Goal: Use online tool/utility: Utilize a website feature to perform a specific function

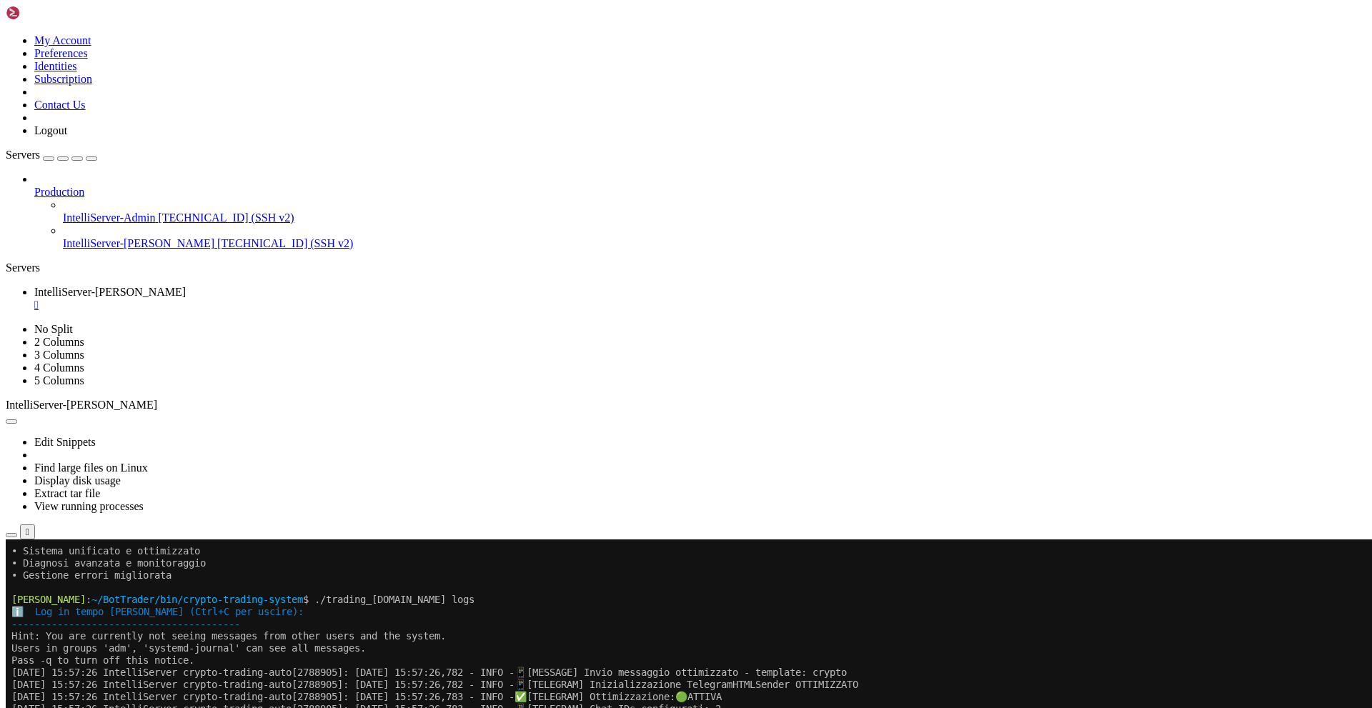
scroll to position [1774, 0]
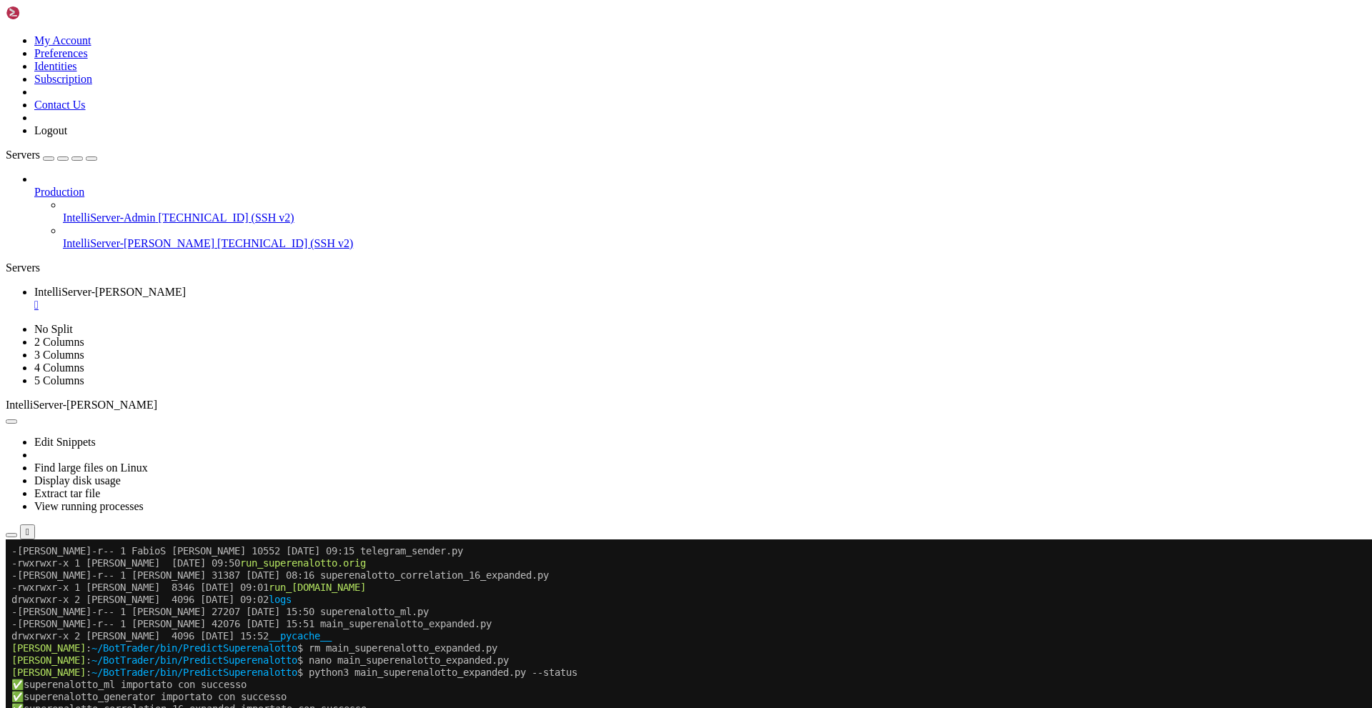
drag, startPoint x: 28, startPoint y: 1158, endPoint x: 404, endPoint y: 1163, distance: 376.6
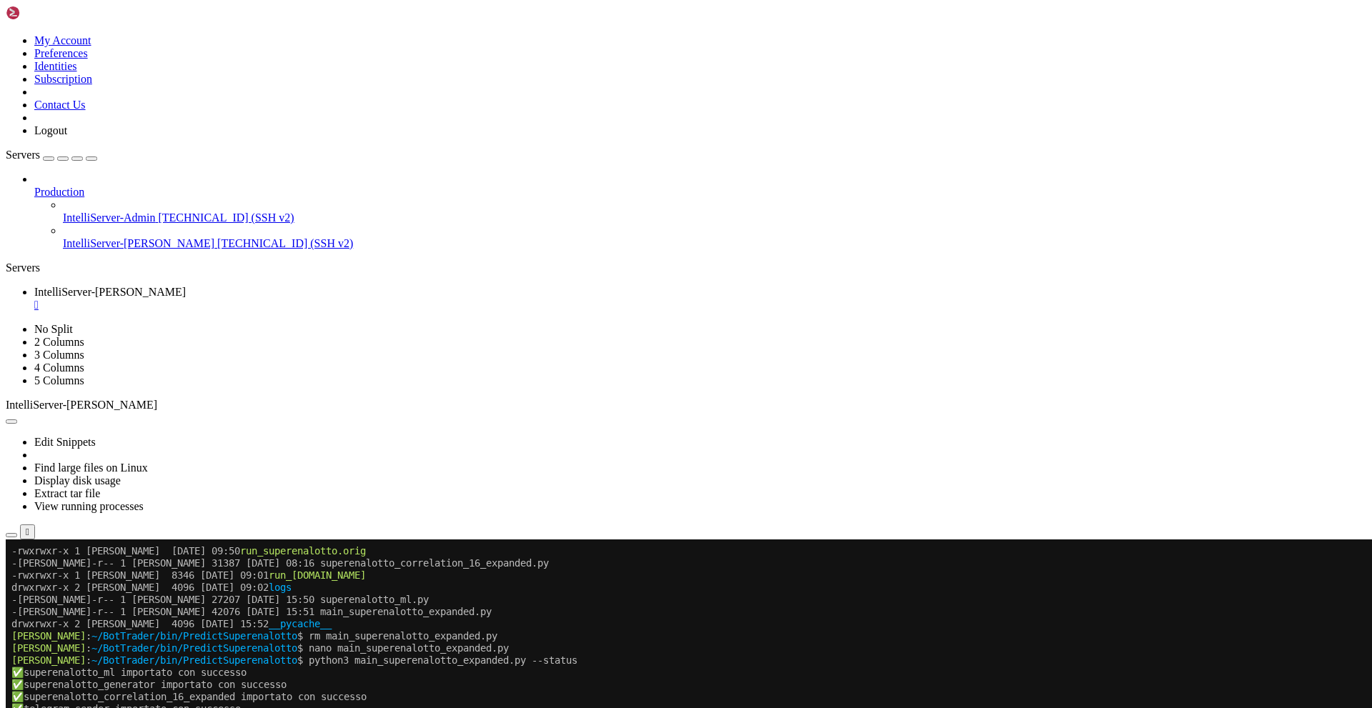
scroll to position [2029, 0]
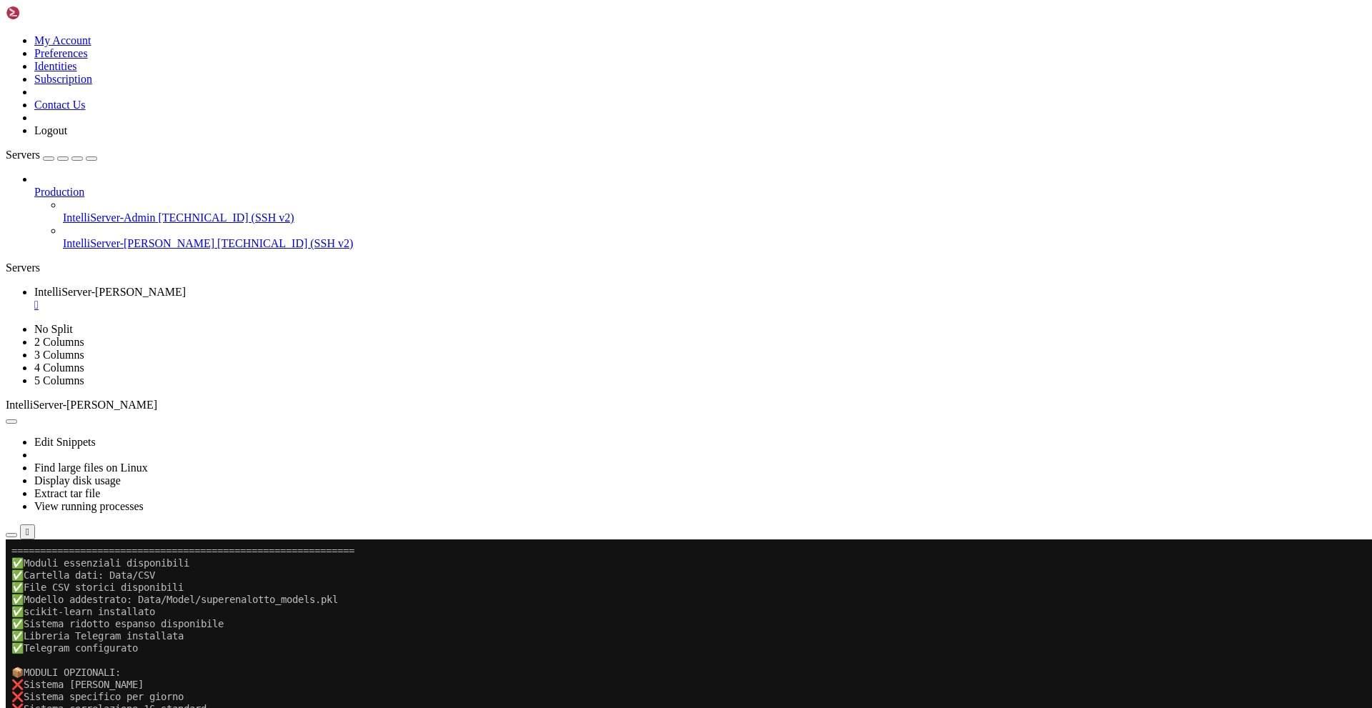
drag, startPoint x: 366, startPoint y: 918, endPoint x: 487, endPoint y: 1158, distance: 269.4
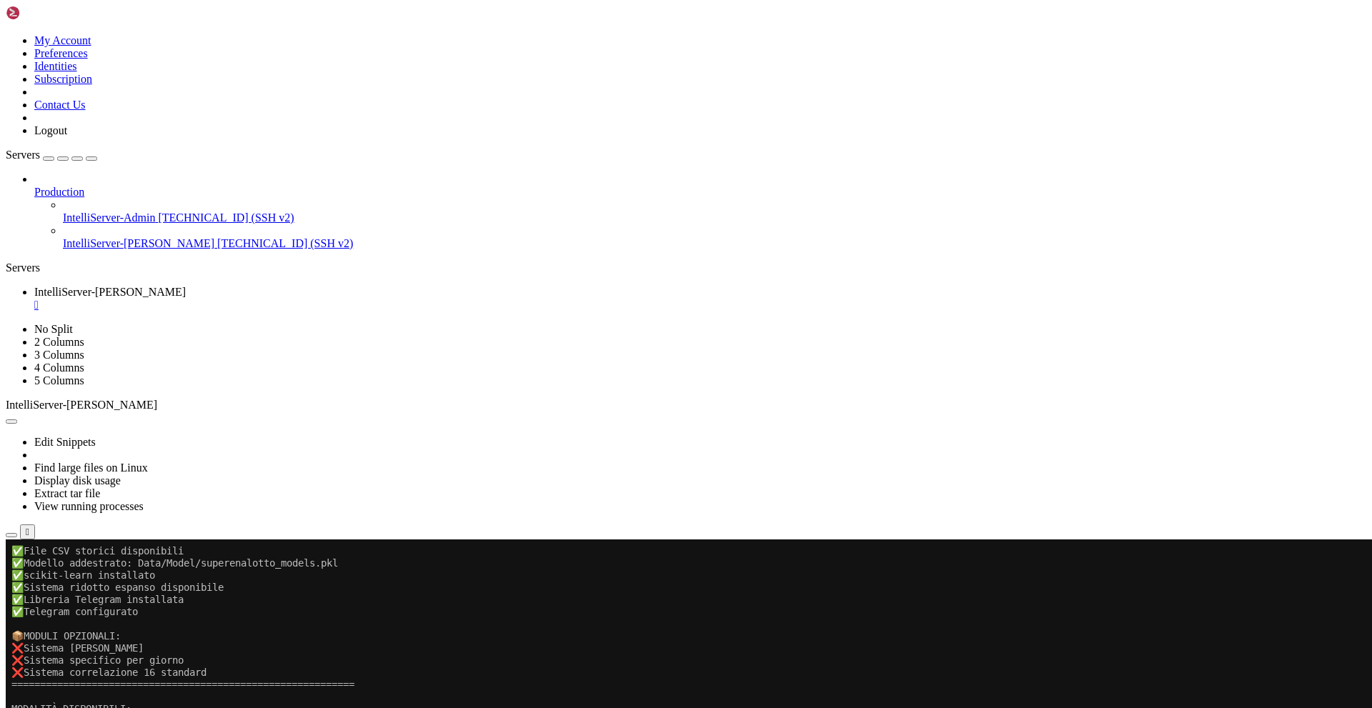
scroll to position [0, 0]
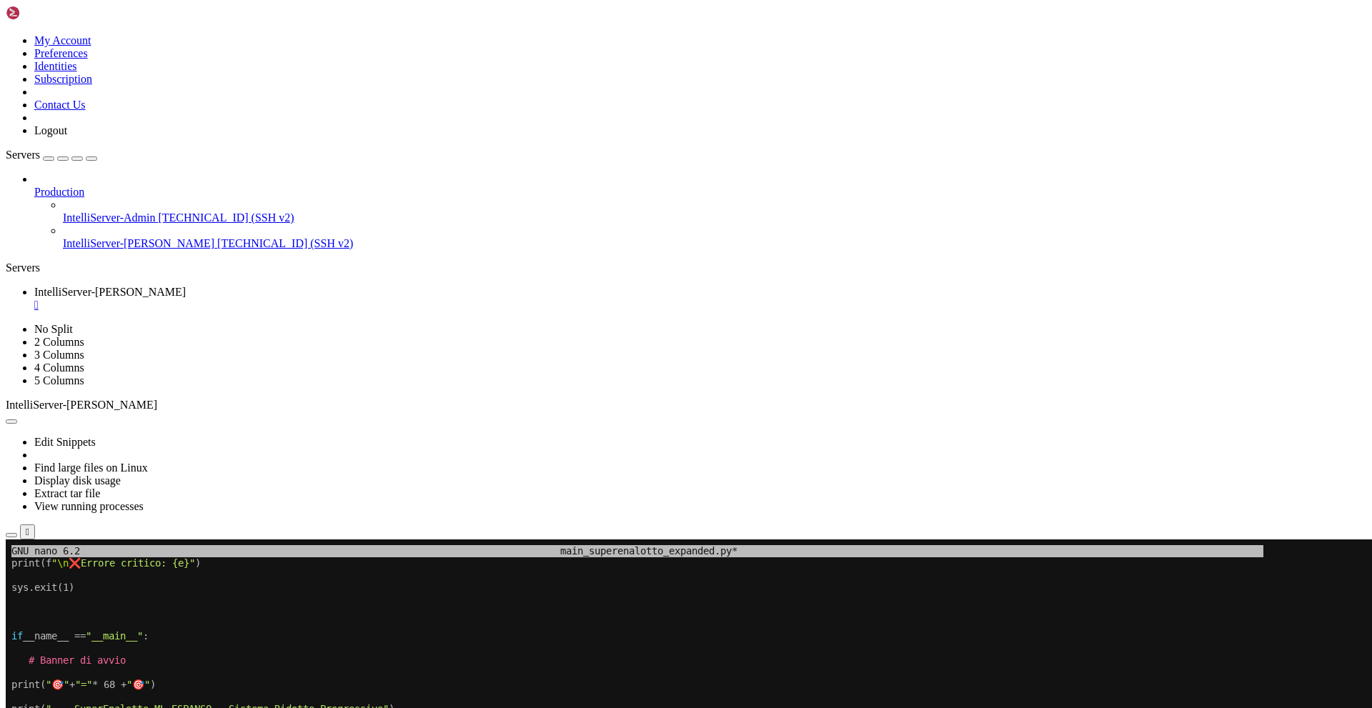
drag, startPoint x: 464, startPoint y: 891, endPoint x: 344, endPoint y: 806, distance: 147.1
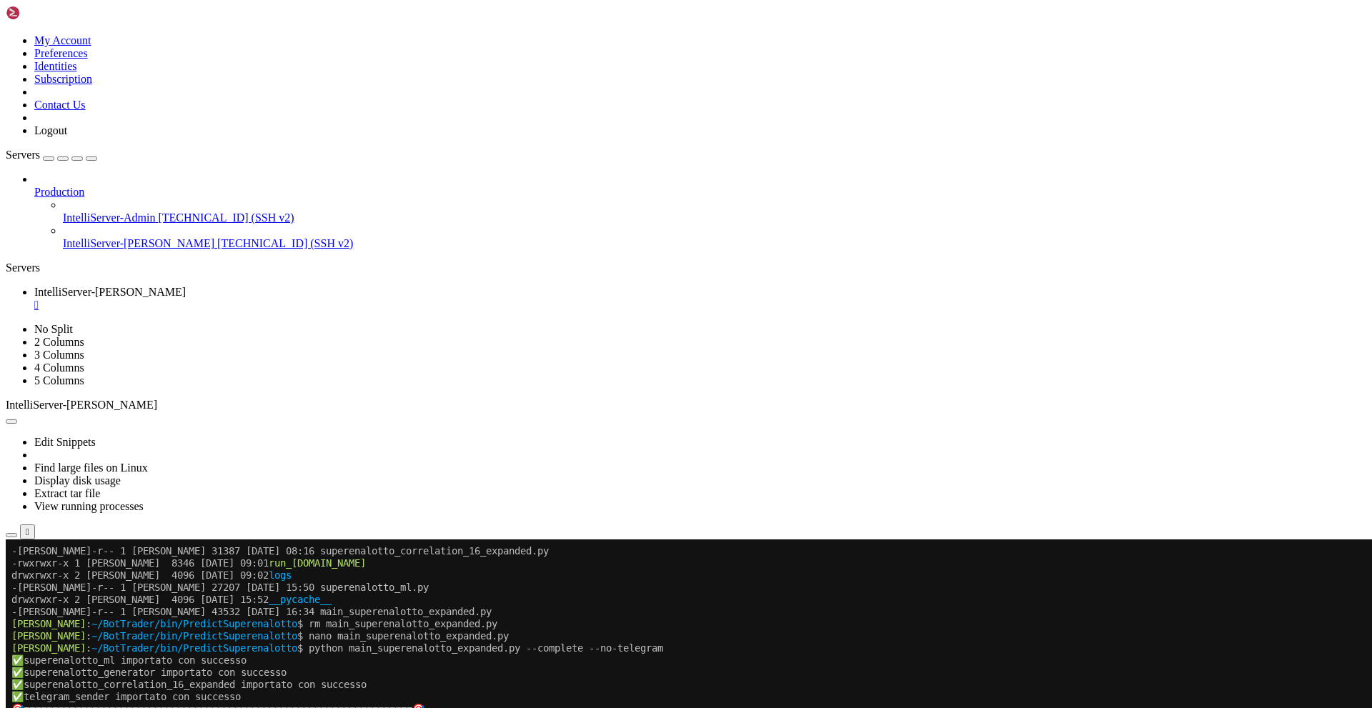
scroll to position [109, 0]
drag, startPoint x: 364, startPoint y: 1072, endPoint x: 569, endPoint y: 1168, distance: 225.7
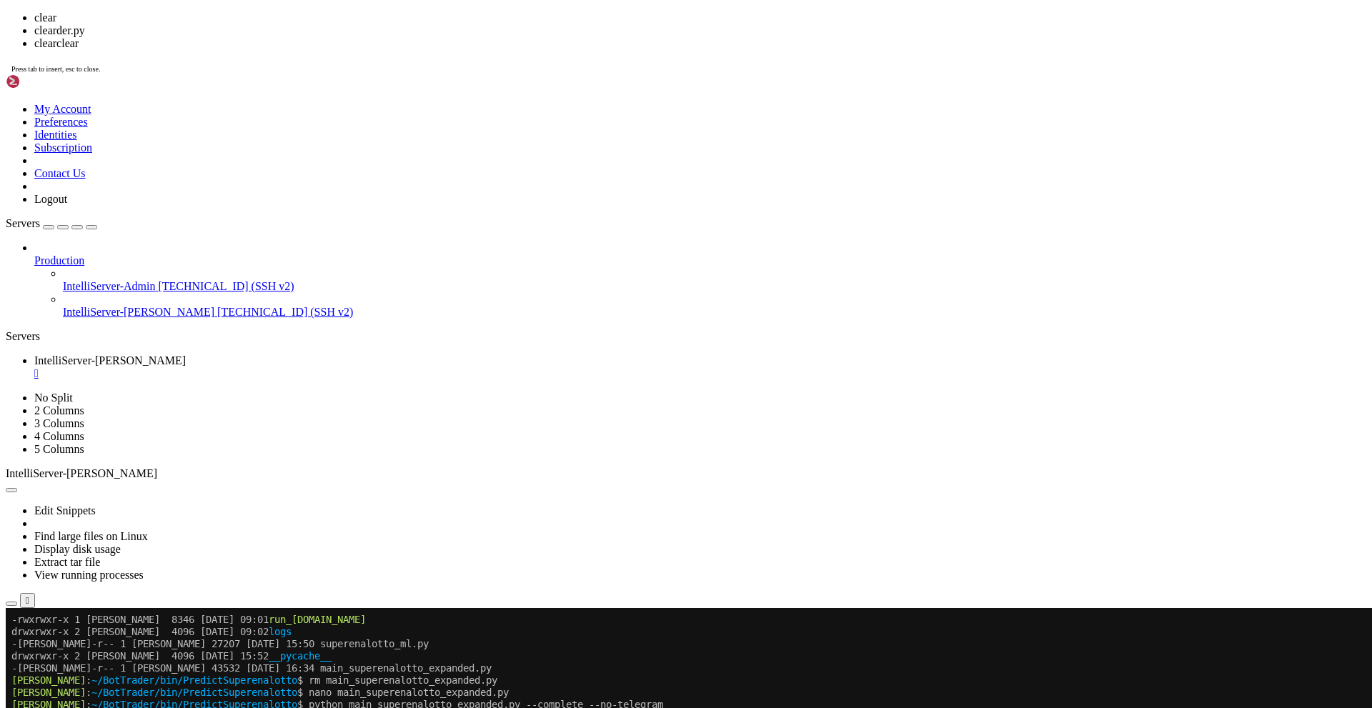
scroll to position [0, 0]
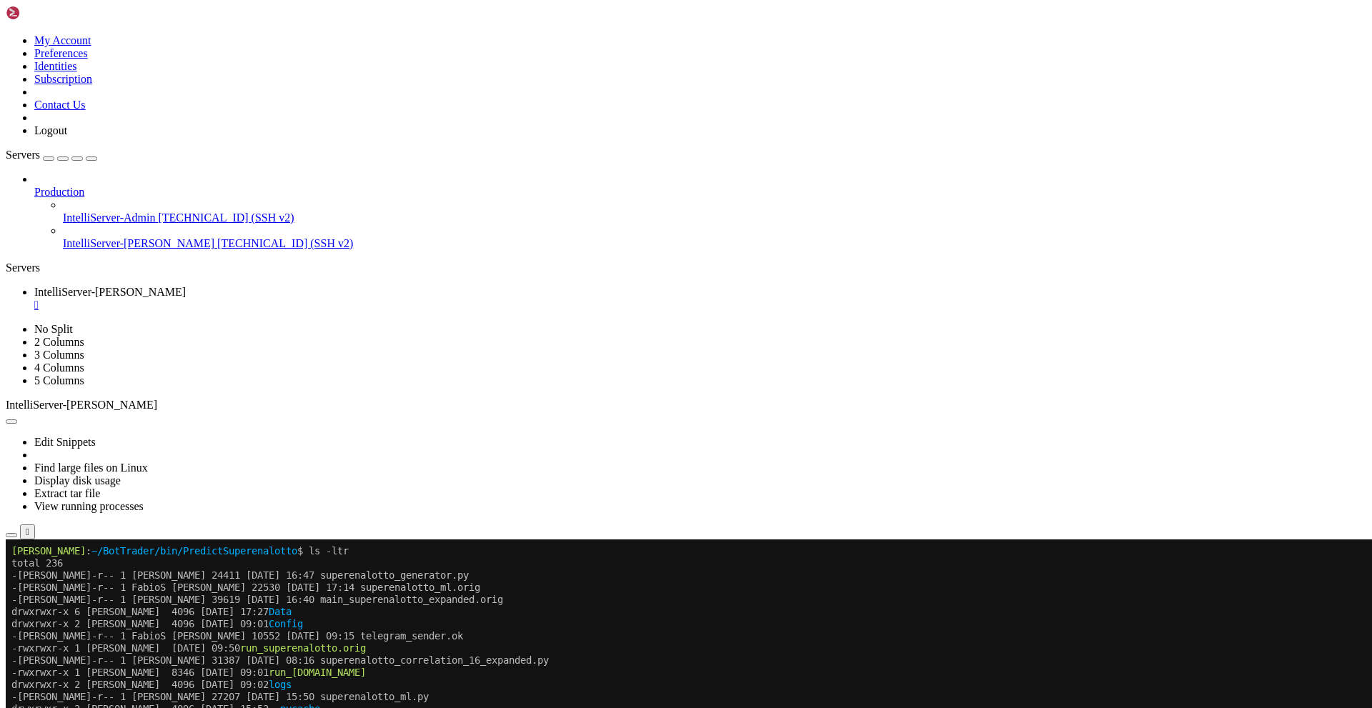
drag, startPoint x: 367, startPoint y: 733, endPoint x: 498, endPoint y: 733, distance: 130.8
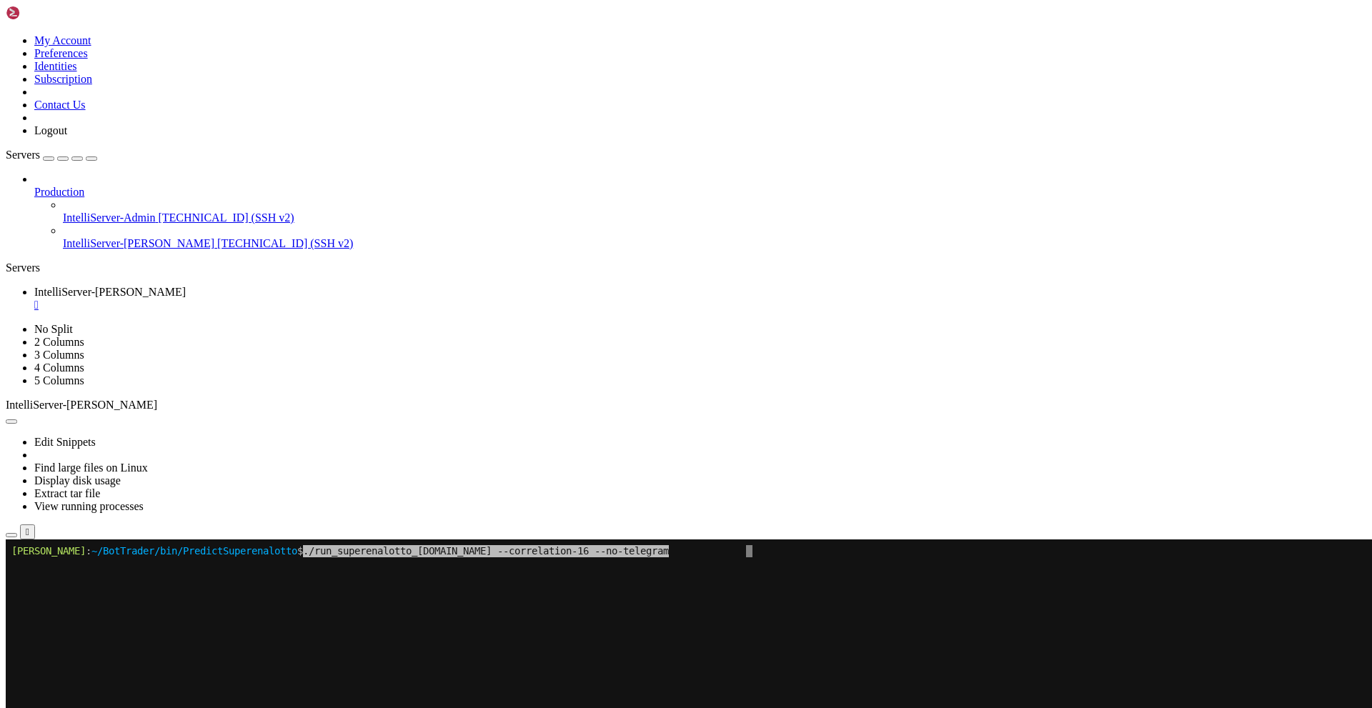
drag, startPoint x: 531, startPoint y: 793, endPoint x: 536, endPoint y: 690, distance: 103.0
click at [536, 690] on x-row at bounding box center [680, 685] width 1339 height 12
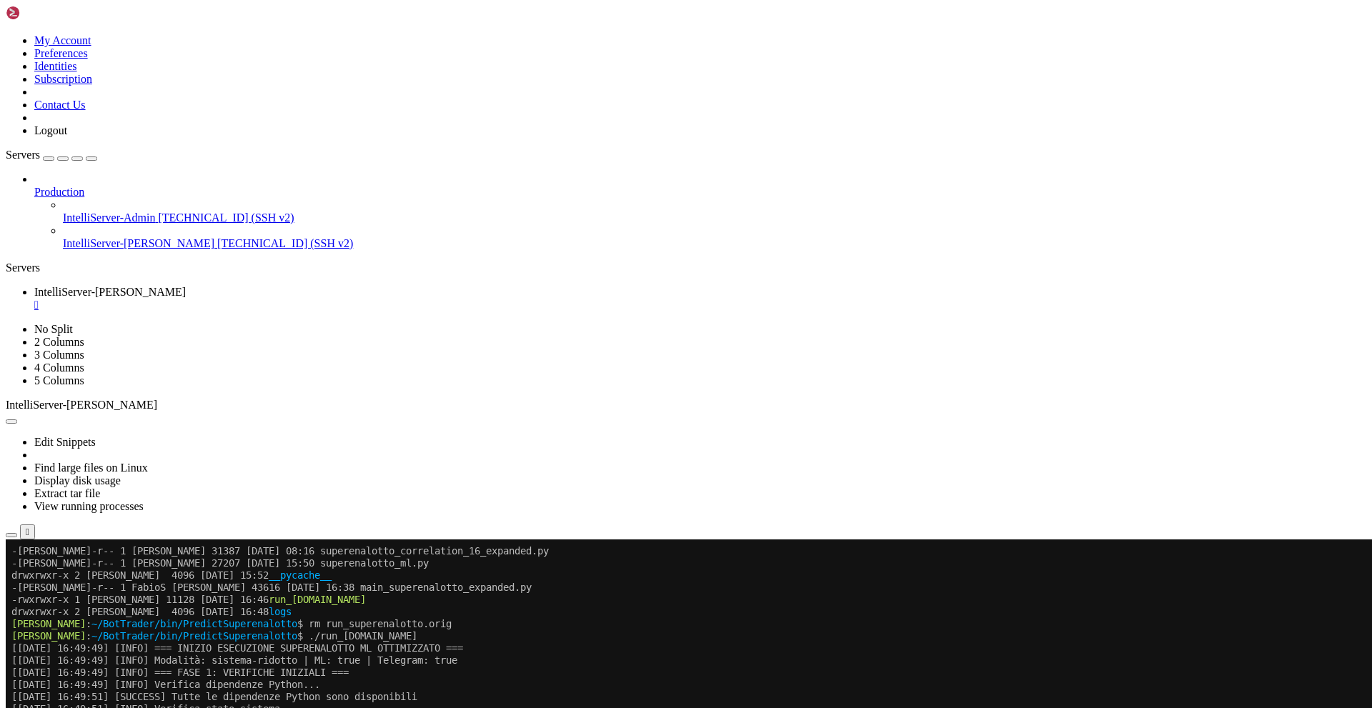
scroll to position [644, 0]
drag, startPoint x: 901, startPoint y: 1160, endPoint x: 367, endPoint y: 641, distance: 744.4
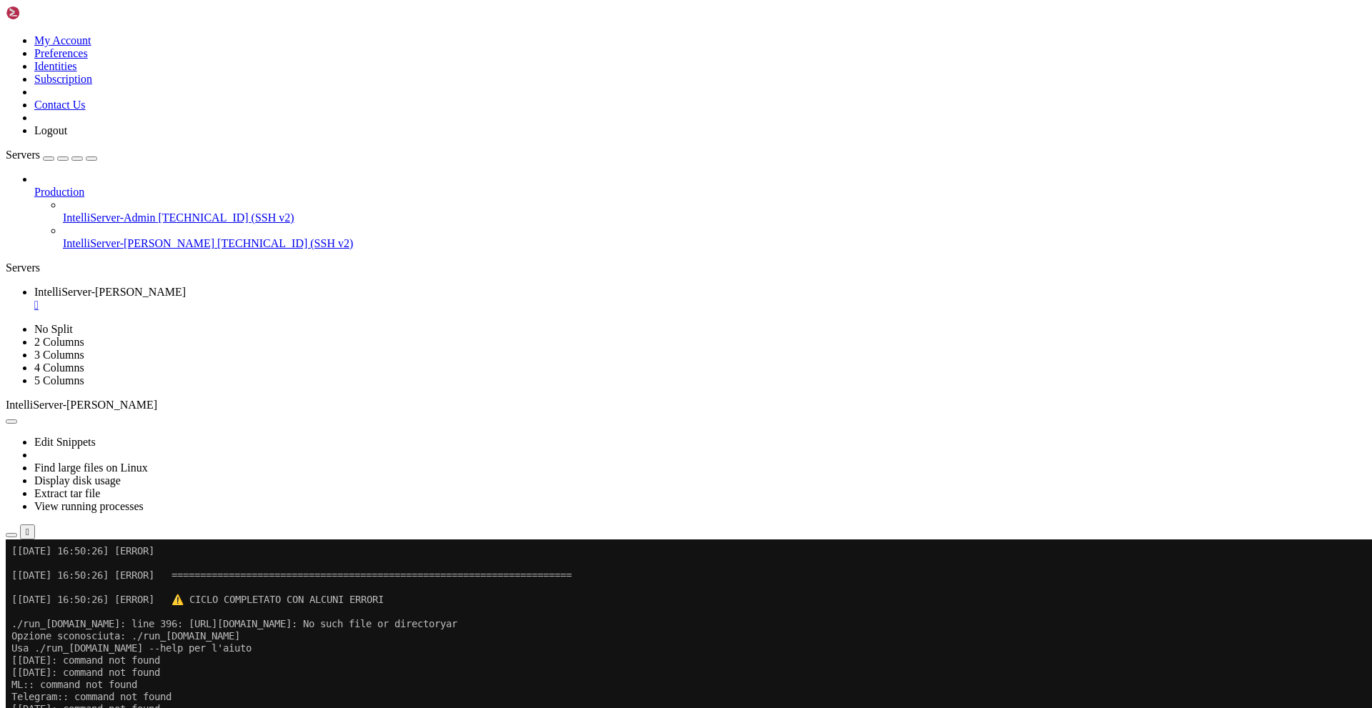
scroll to position [2114, 0]
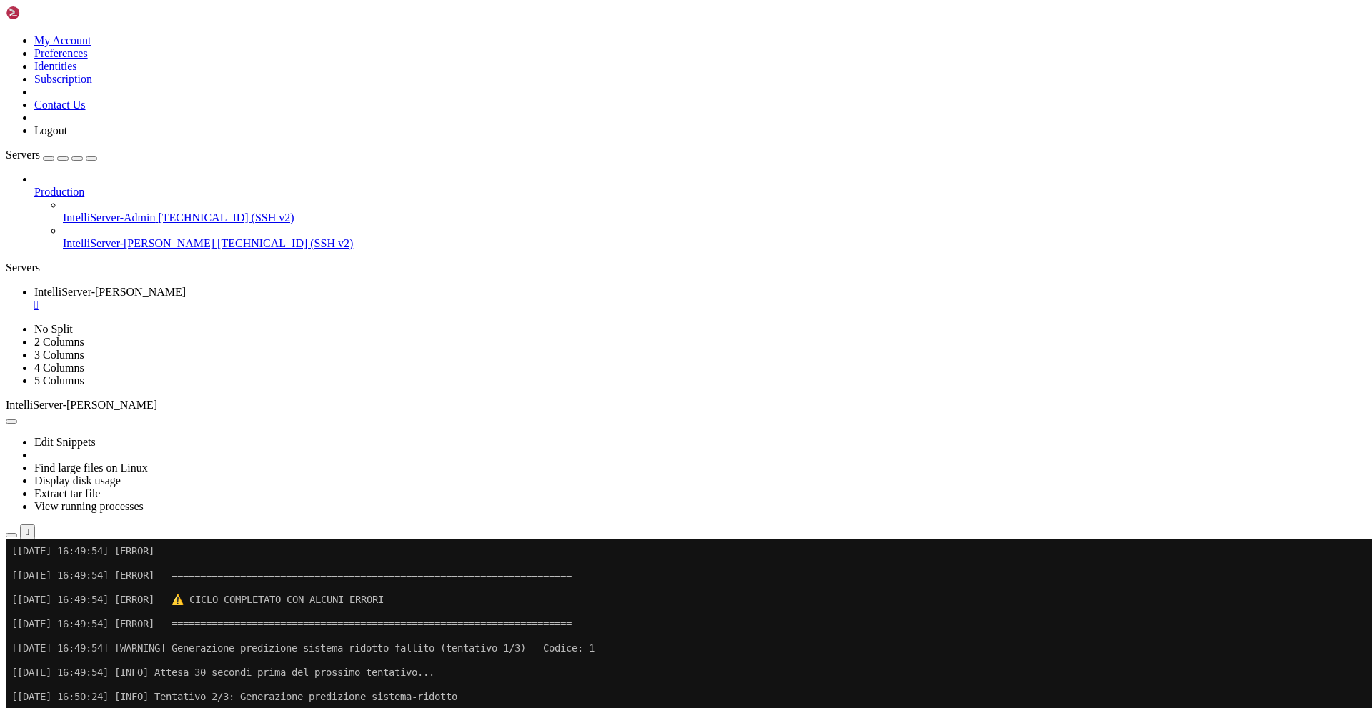
drag, startPoint x: 494, startPoint y: 1128, endPoint x: 367, endPoint y: 883, distance: 277.1
drag, startPoint x: 902, startPoint y: 909, endPoint x: 722, endPoint y: 945, distance: 183.0
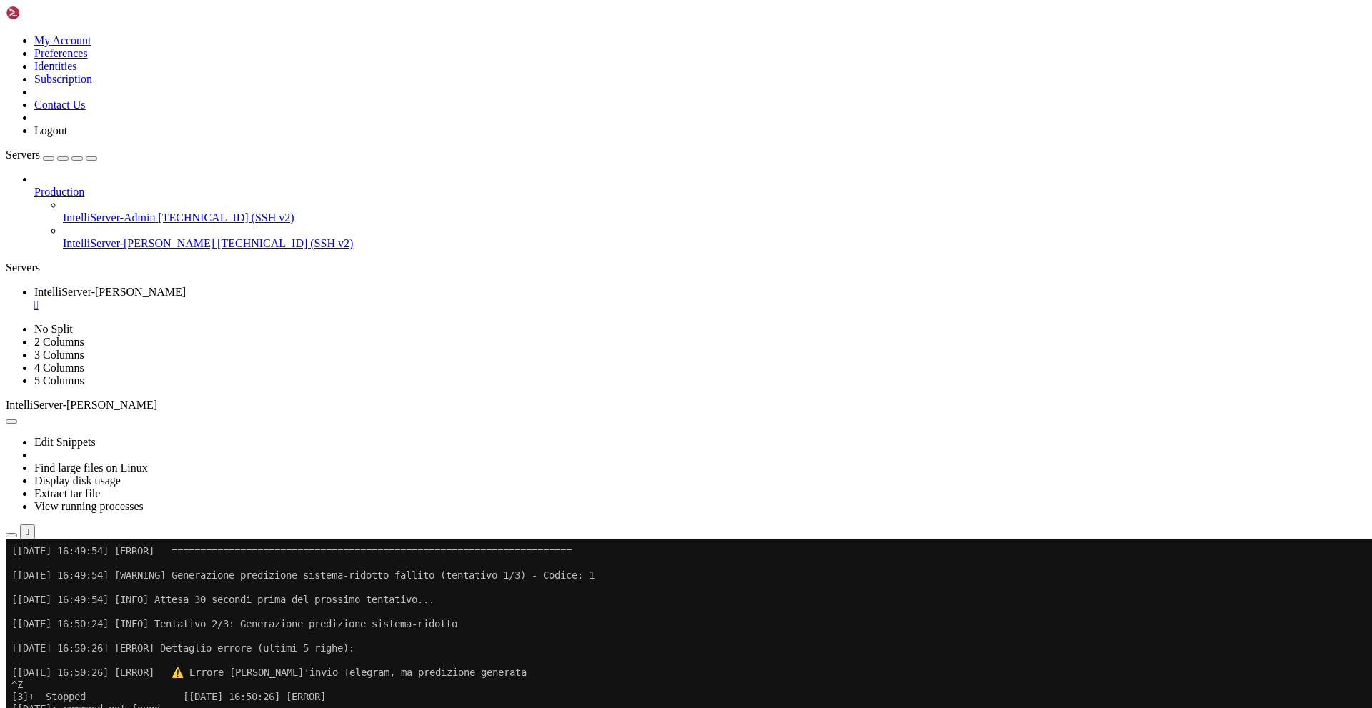
scroll to position [2697, 0]
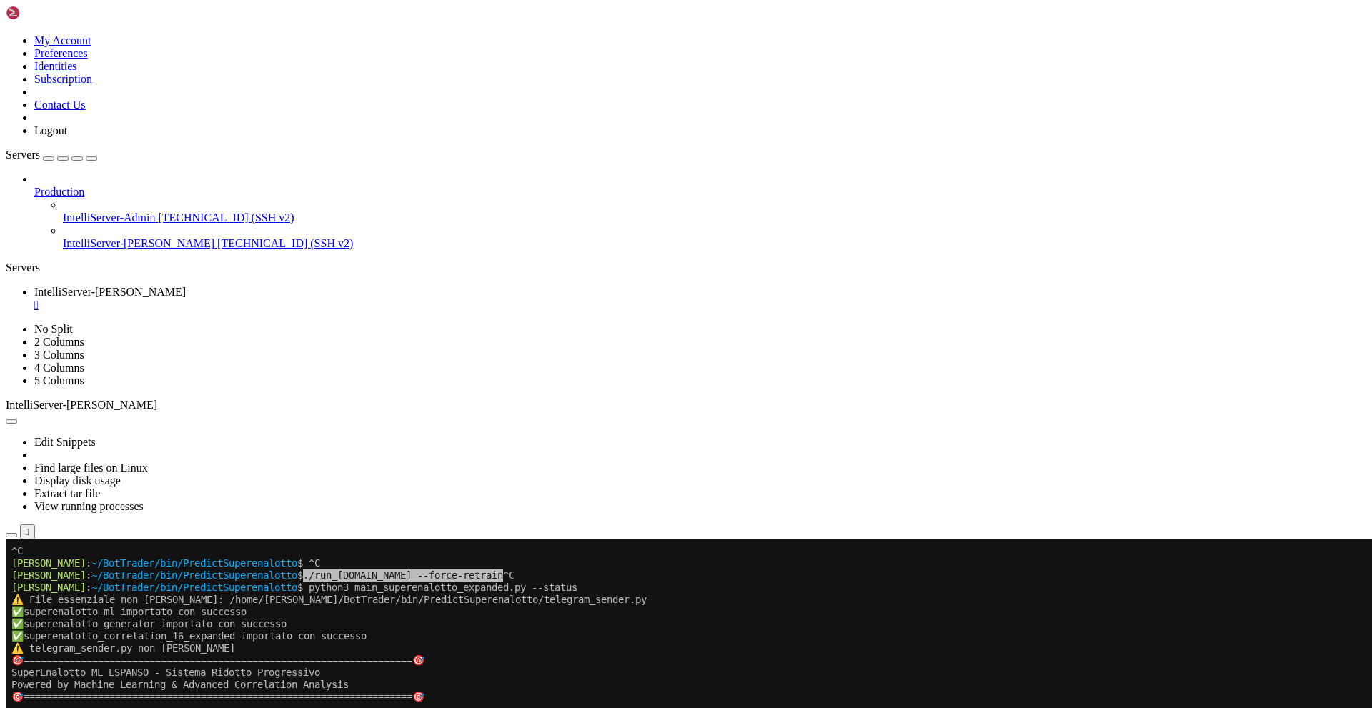
drag, startPoint x: 30, startPoint y: 1124, endPoint x: 297, endPoint y: 1123, distance: 267.3
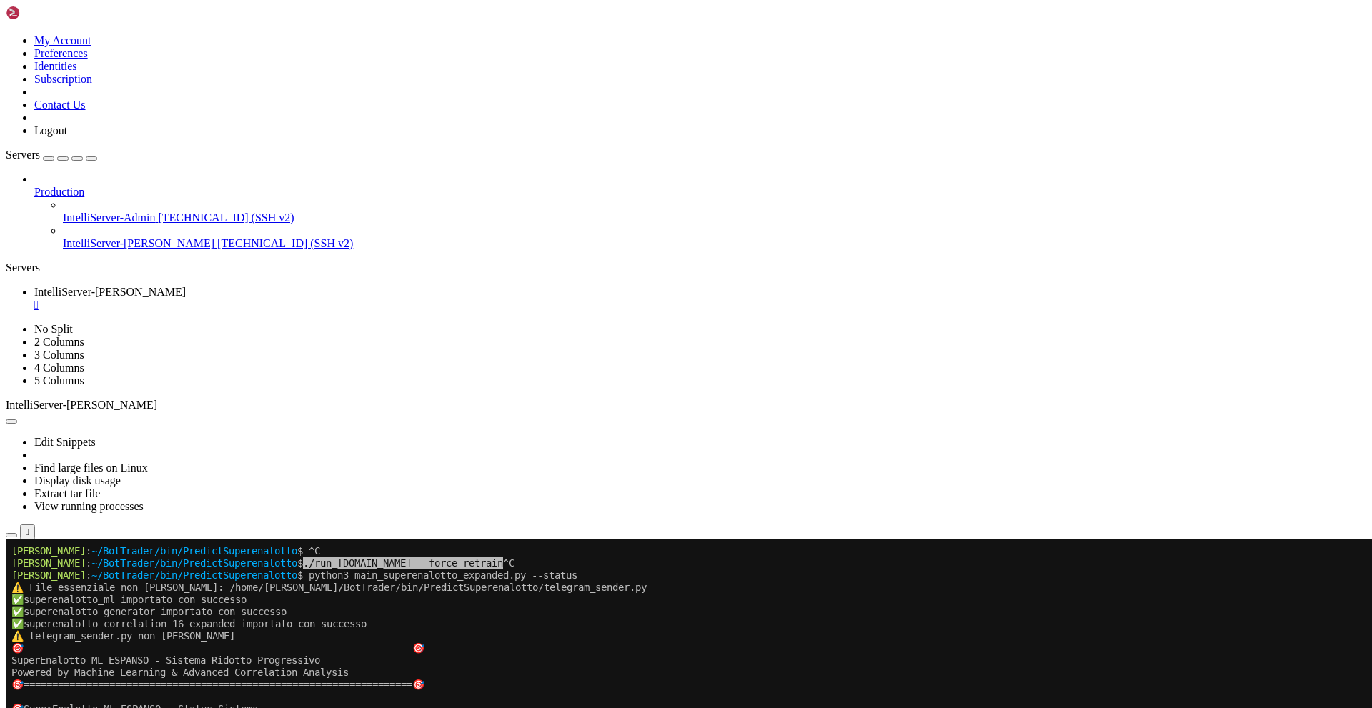
scroll to position [2709, 0]
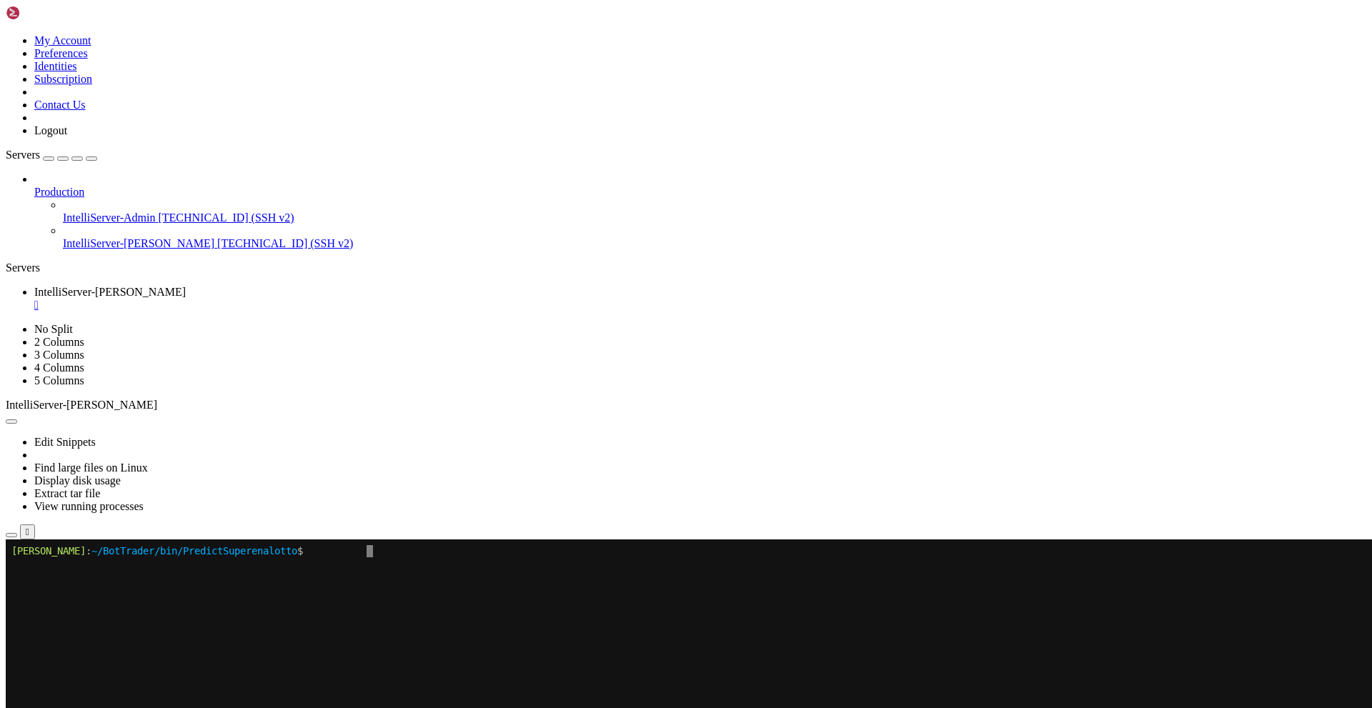
scroll to position [0, 0]
drag, startPoint x: 512, startPoint y: 912, endPoint x: 417, endPoint y: 805, distance: 142.2
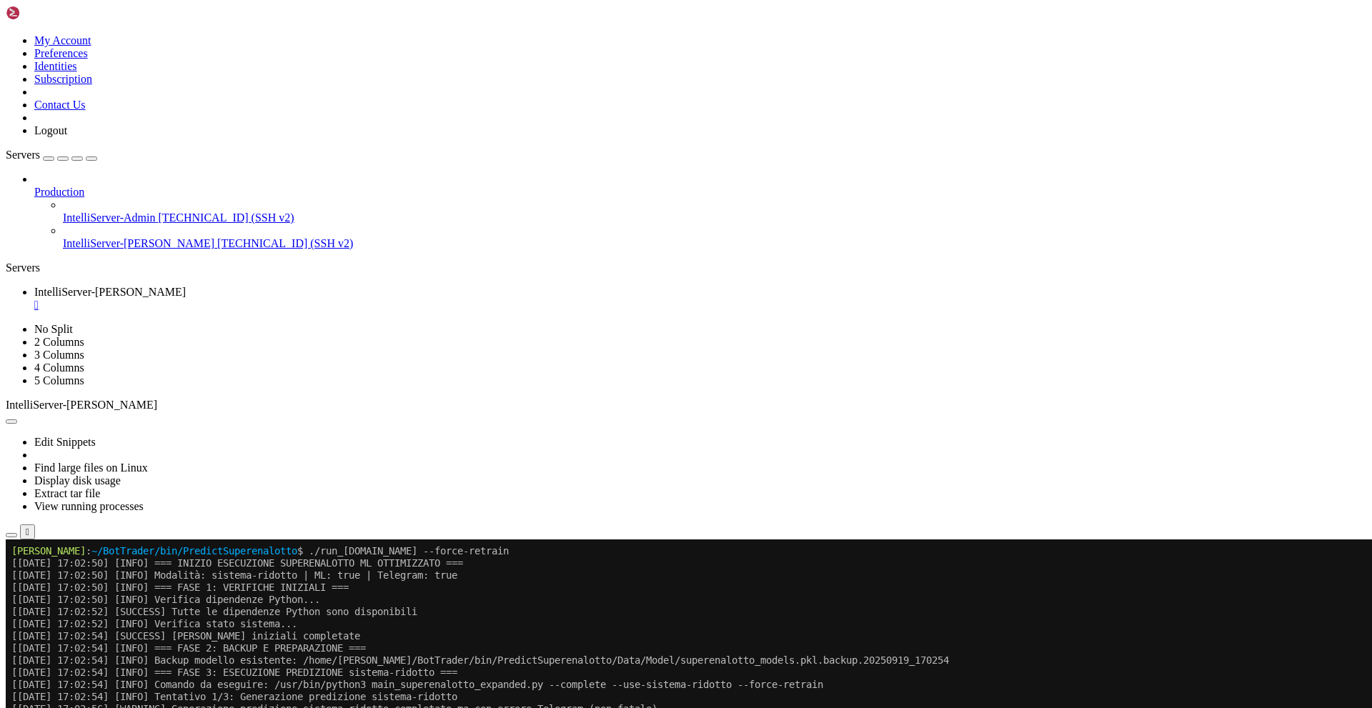
drag, startPoint x: 314, startPoint y: 685, endPoint x: 888, endPoint y: 687, distance: 574.5
click at [888, 687] on x-row "[[DATE] 17:02:54] [INFO] Comando da eseguire: /usr/bin/python3 main_superenalot…" at bounding box center [680, 685] width 1339 height 12
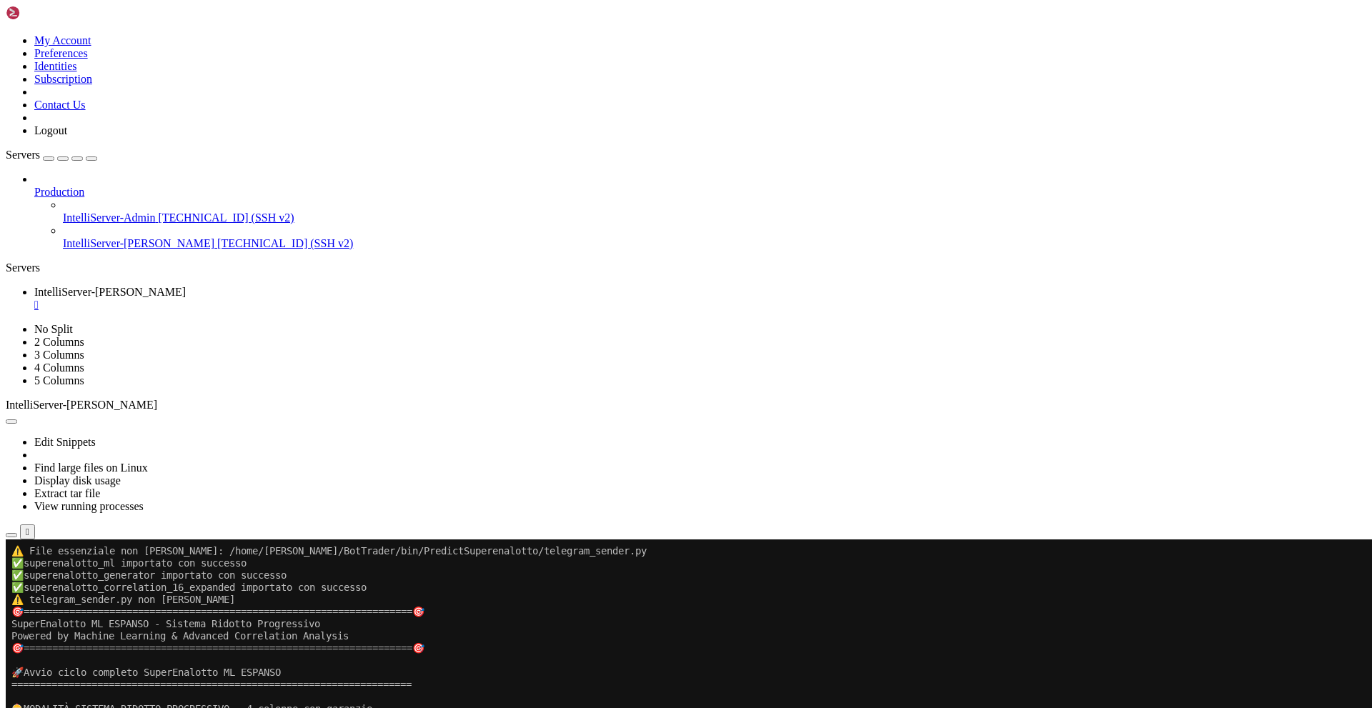
scroll to position [437, 0]
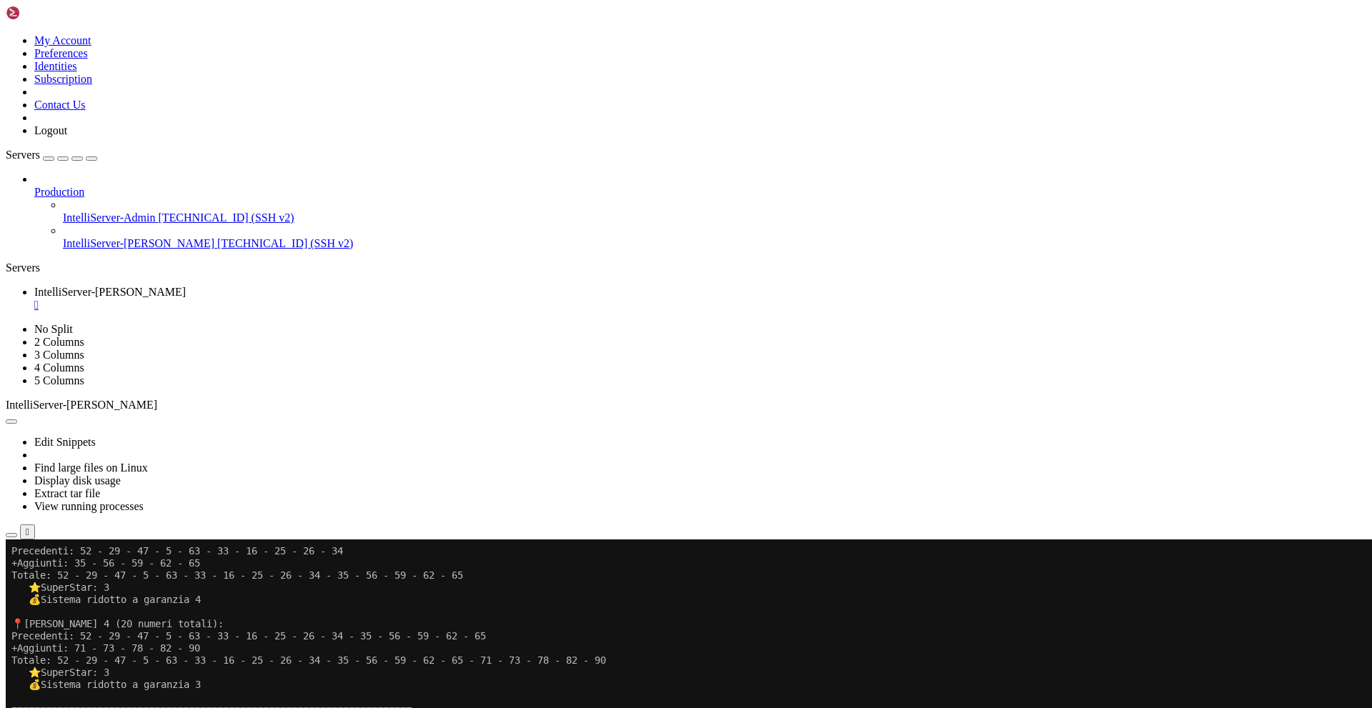
scroll to position [1336, 0]
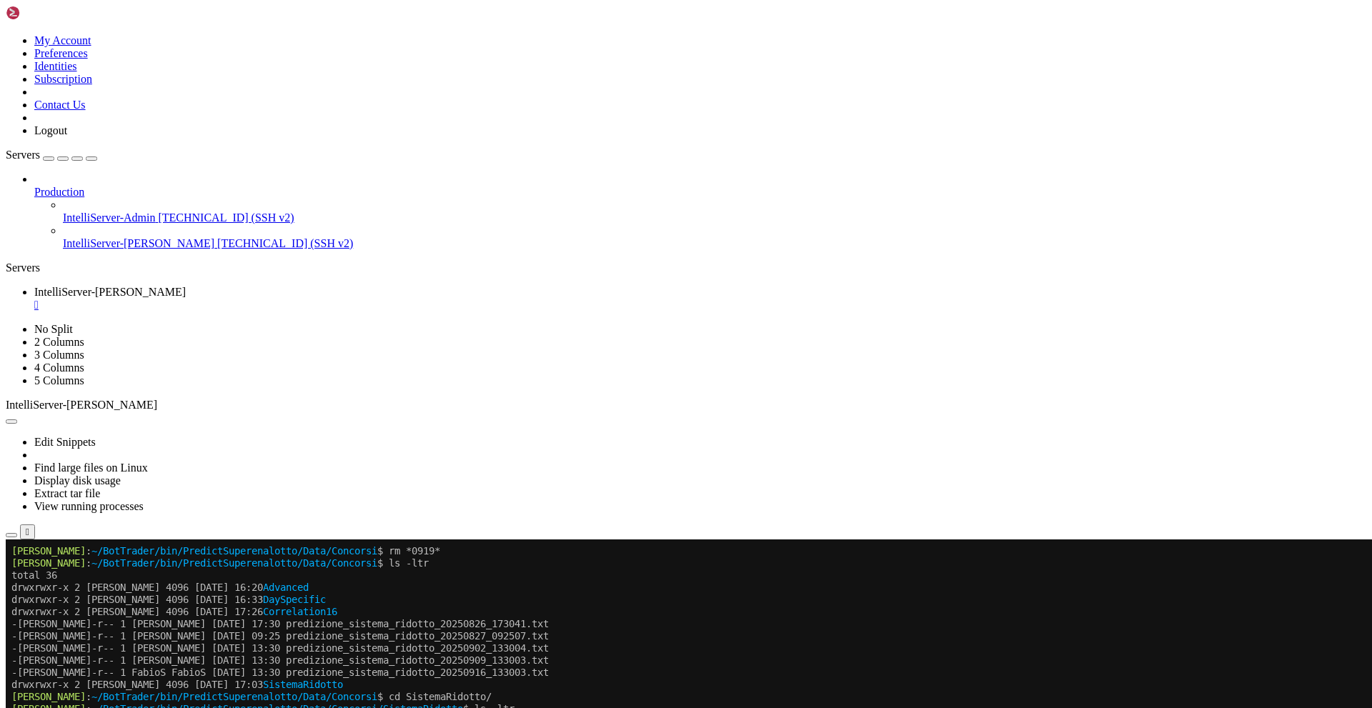
scroll to position [2952, 0]
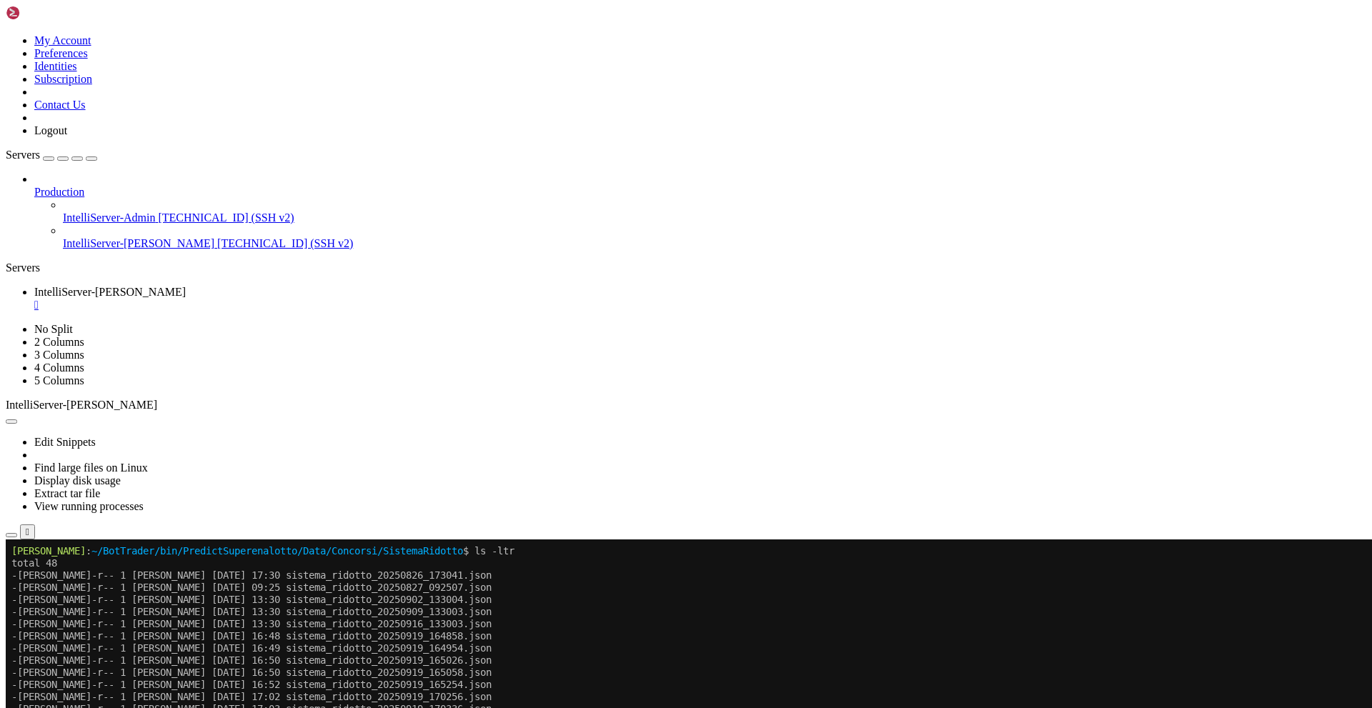
scroll to position [3122, 0]
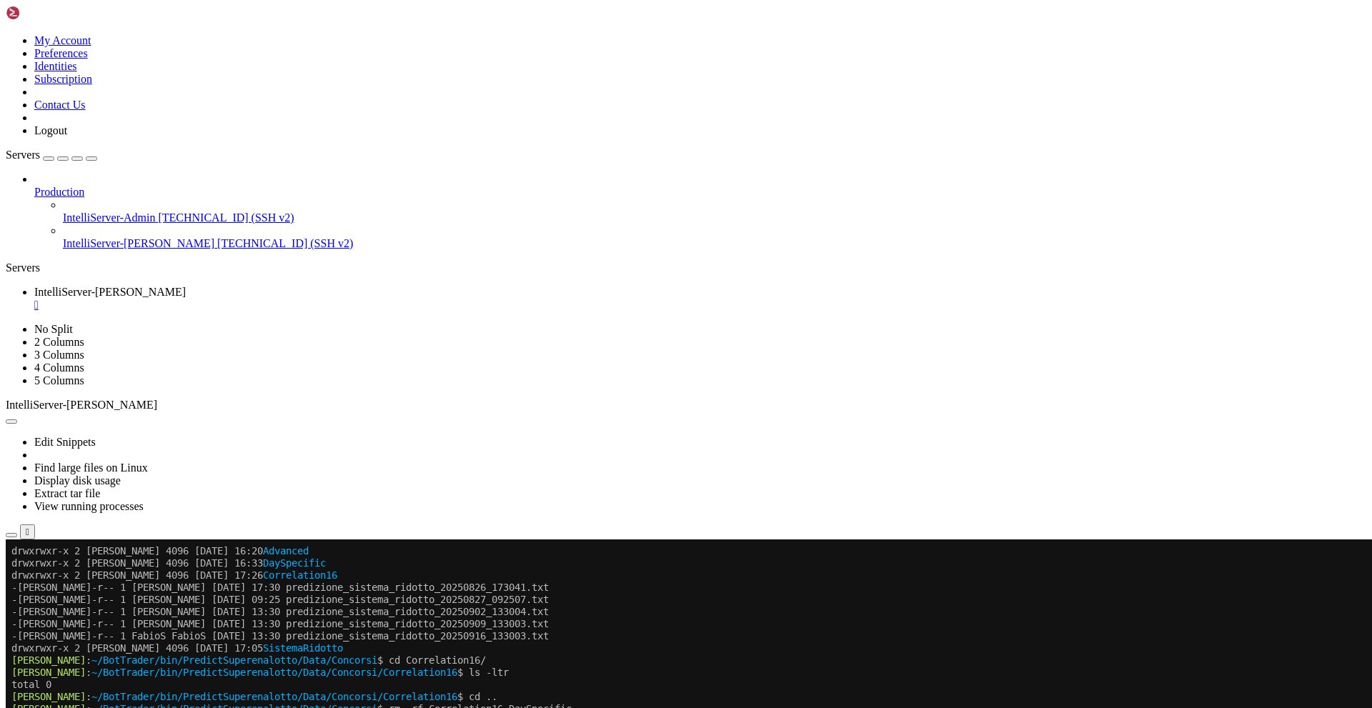
scroll to position [3438, 0]
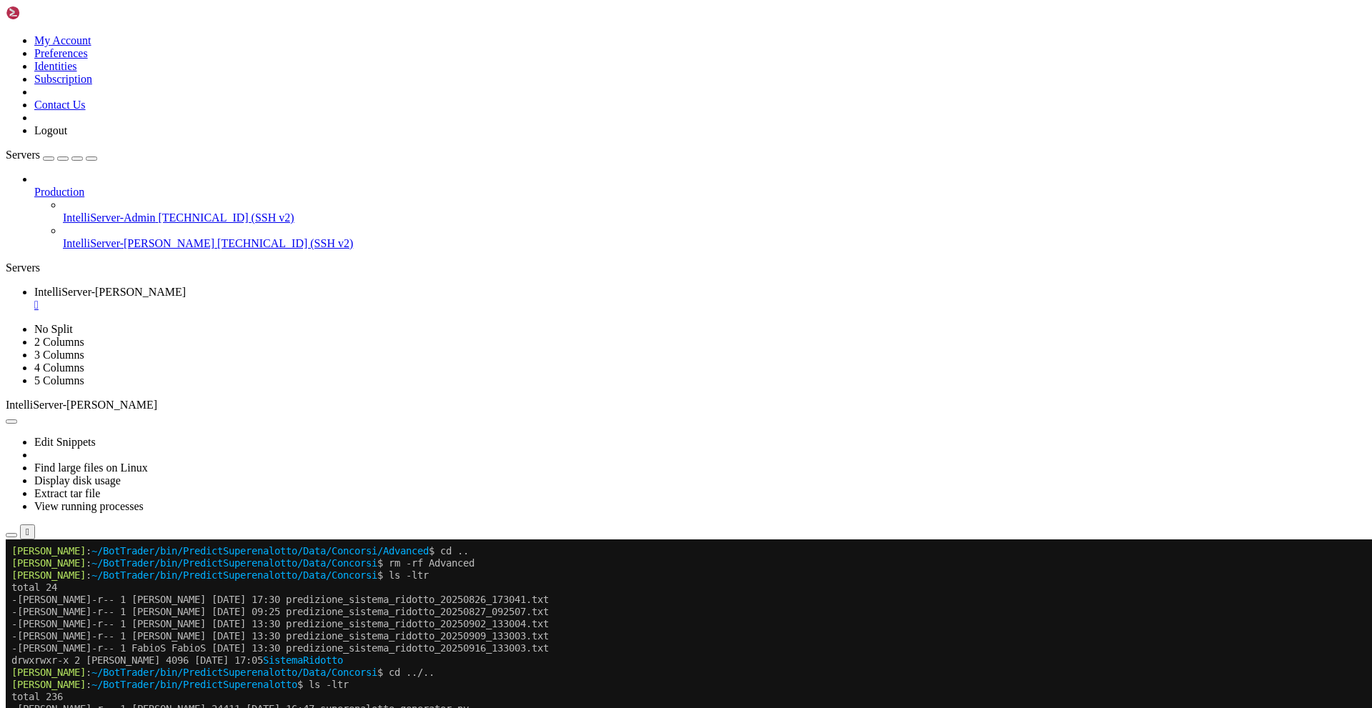
scroll to position [3875, 0]
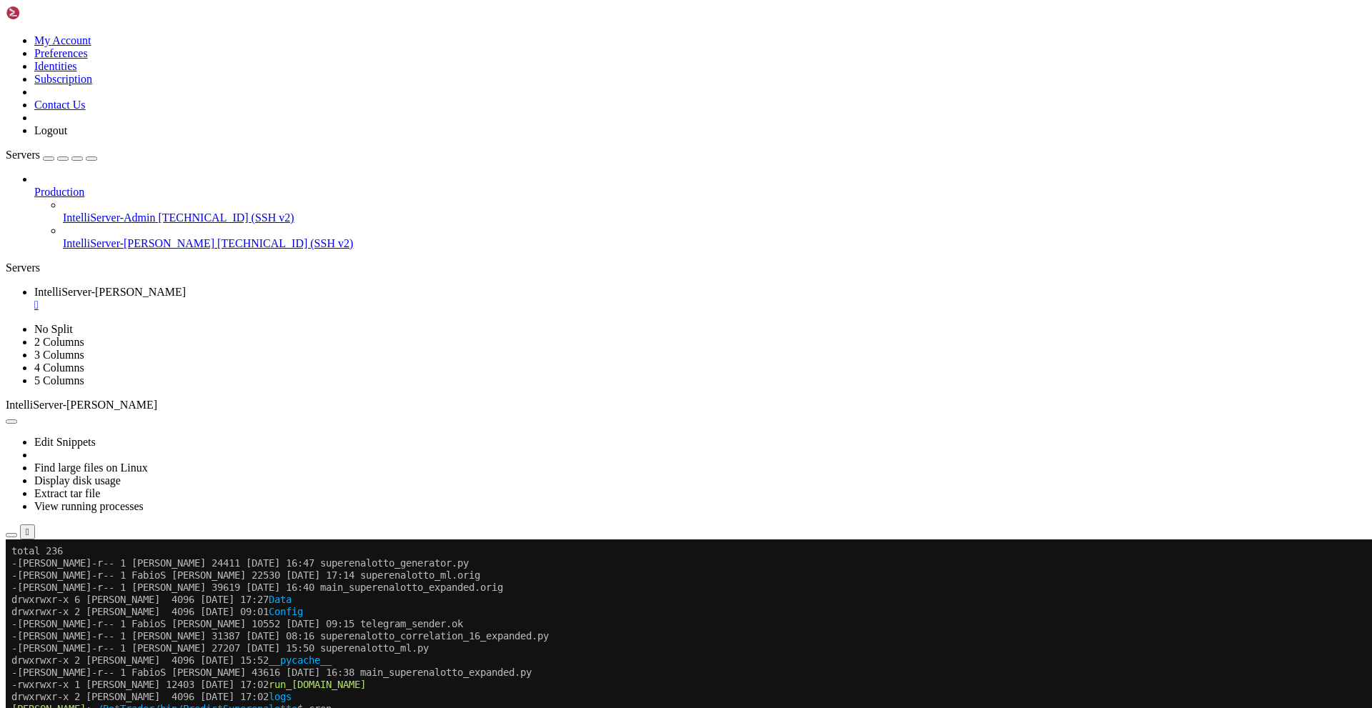
drag, startPoint x: 84, startPoint y: 1063, endPoint x: 492, endPoint y: 1060, distance: 407.3
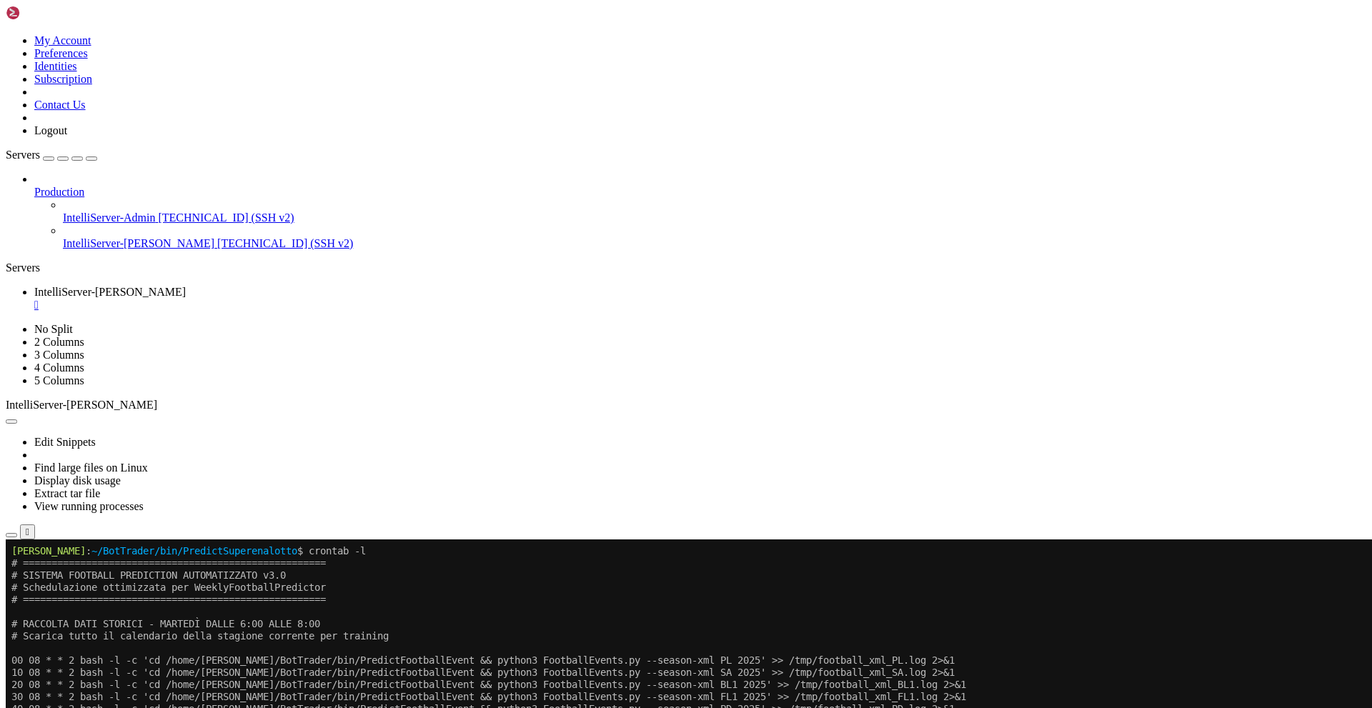
scroll to position [4130, 0]
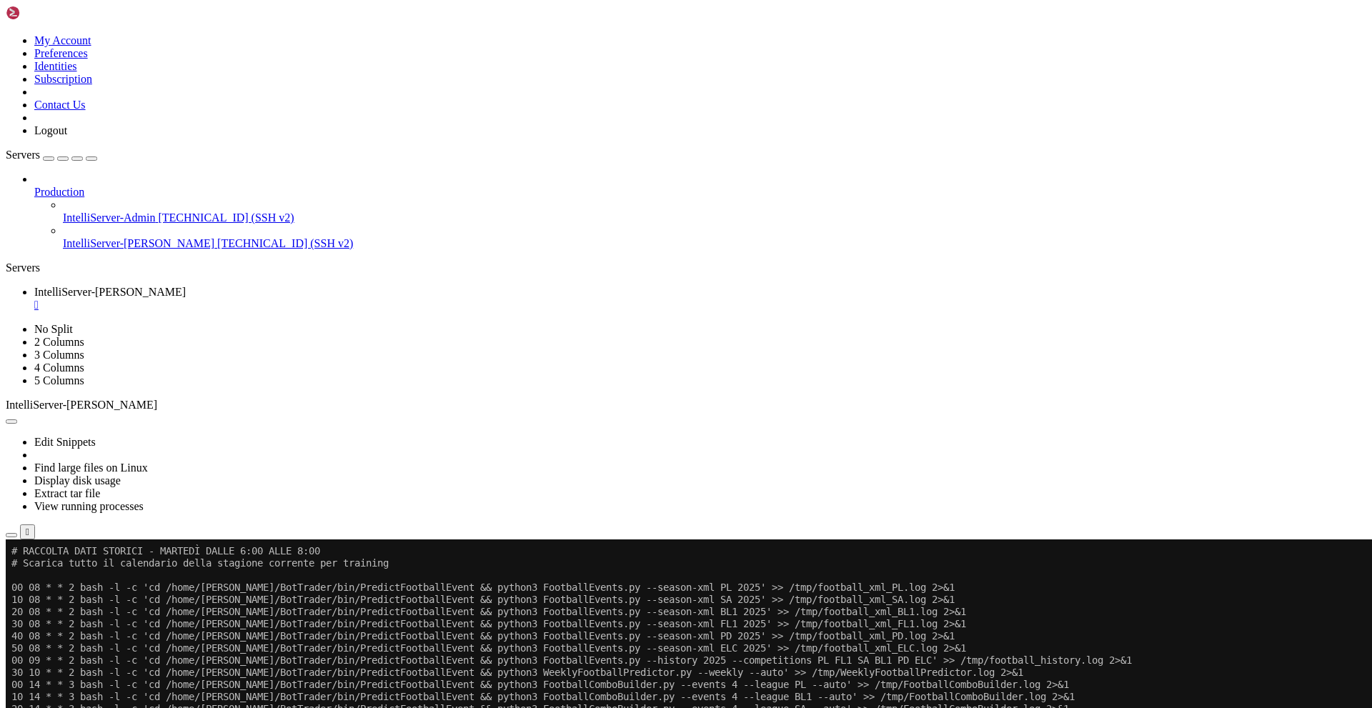
drag, startPoint x: 642, startPoint y: 1090, endPoint x: 367, endPoint y: 917, distance: 325.0
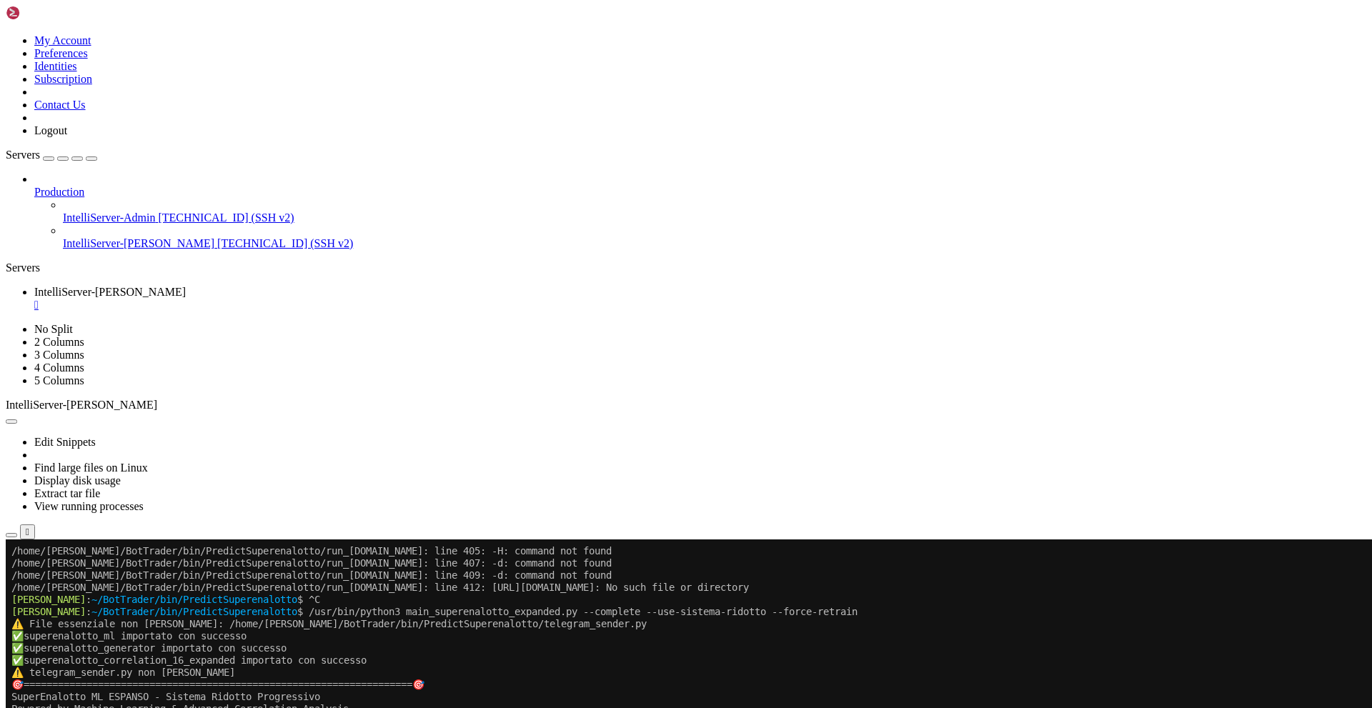
scroll to position [4701, 0]
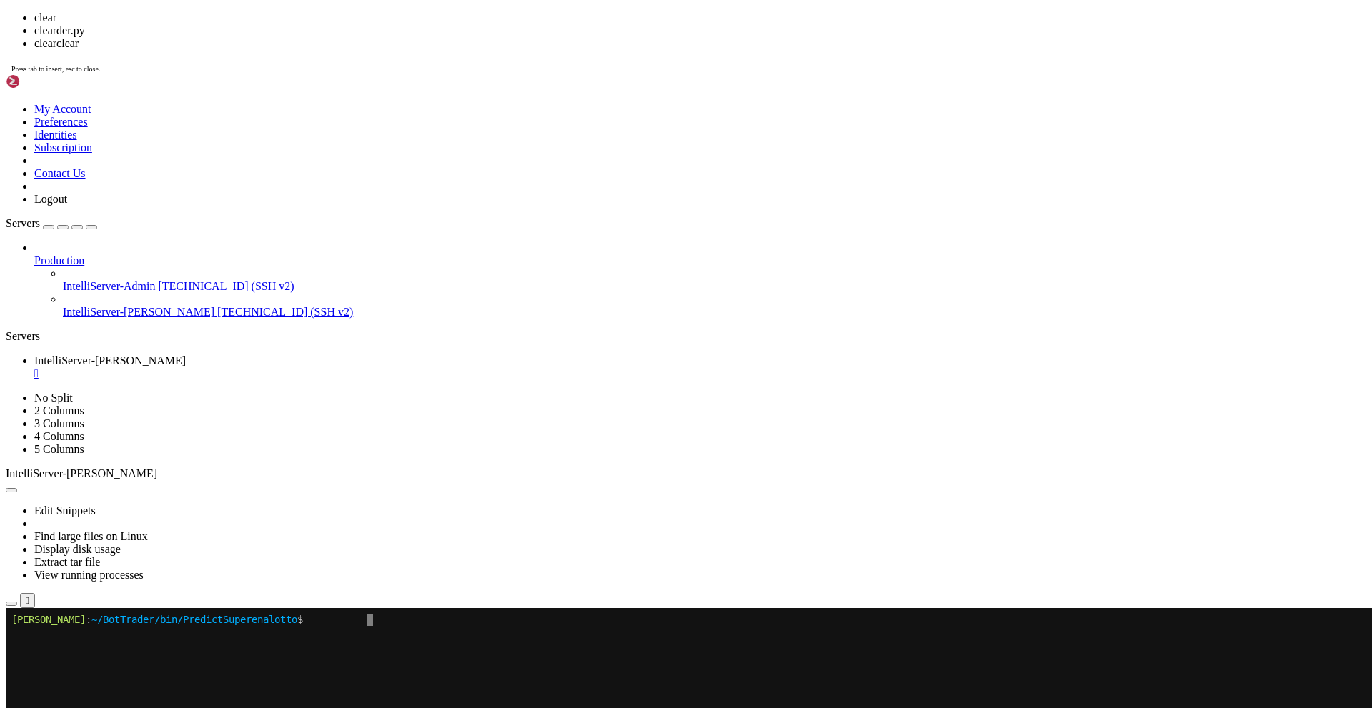
scroll to position [0, 0]
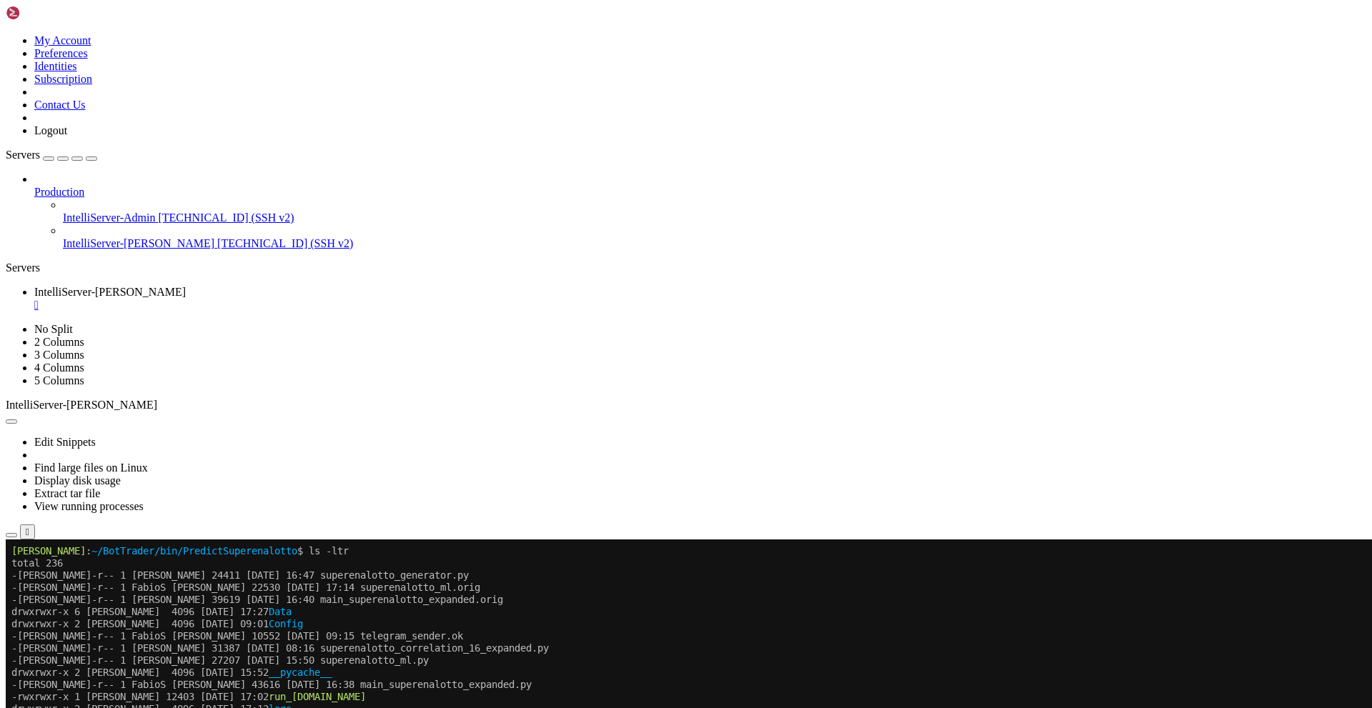
drag, startPoint x: 364, startPoint y: 785, endPoint x: 630, endPoint y: 1081, distance: 398.7
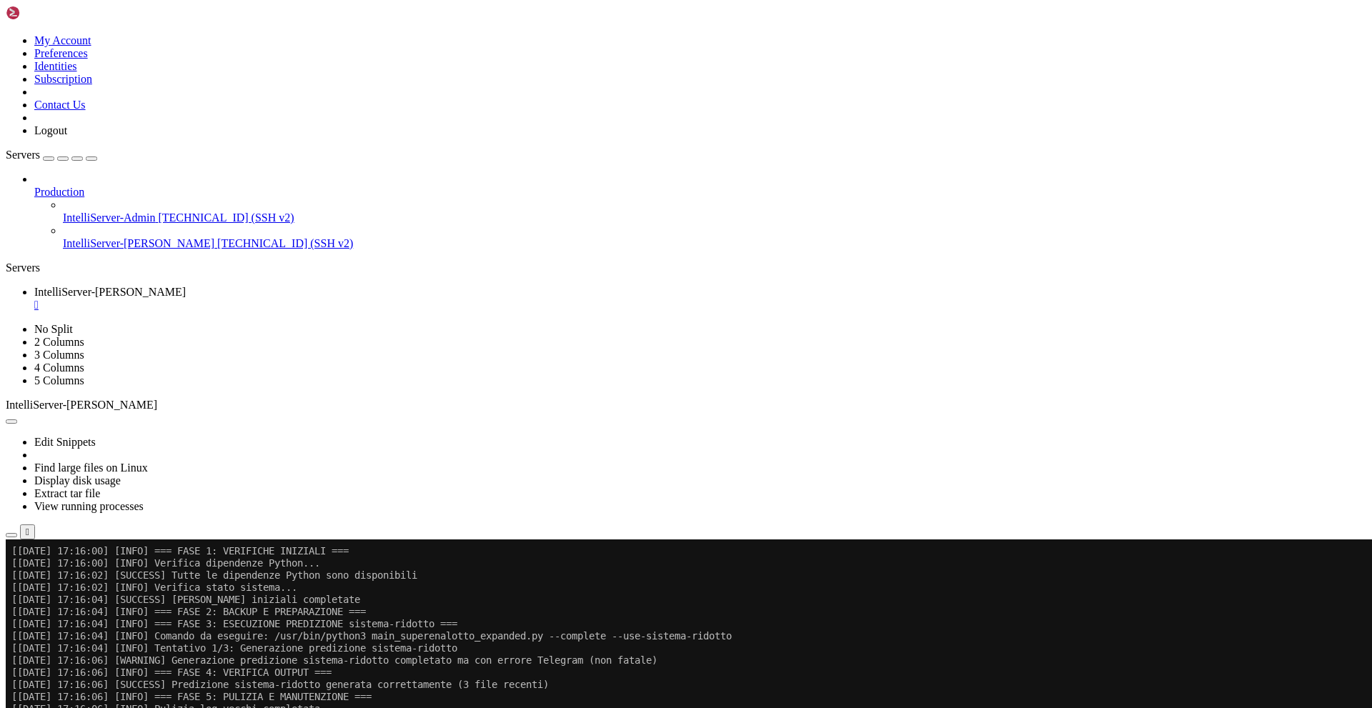
scroll to position [267, 0]
drag, startPoint x: 246, startPoint y: 1122, endPoint x: 765, endPoint y: 1119, distance: 519.5
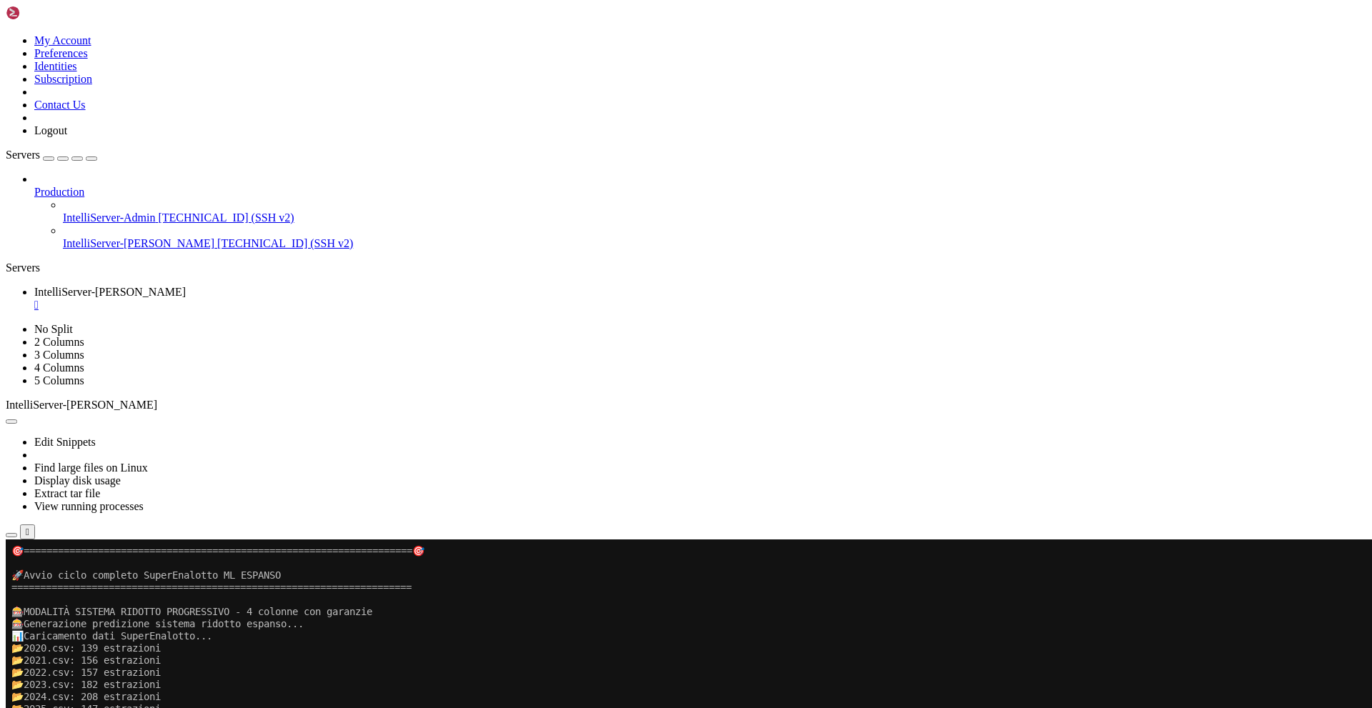
scroll to position [1713, 0]
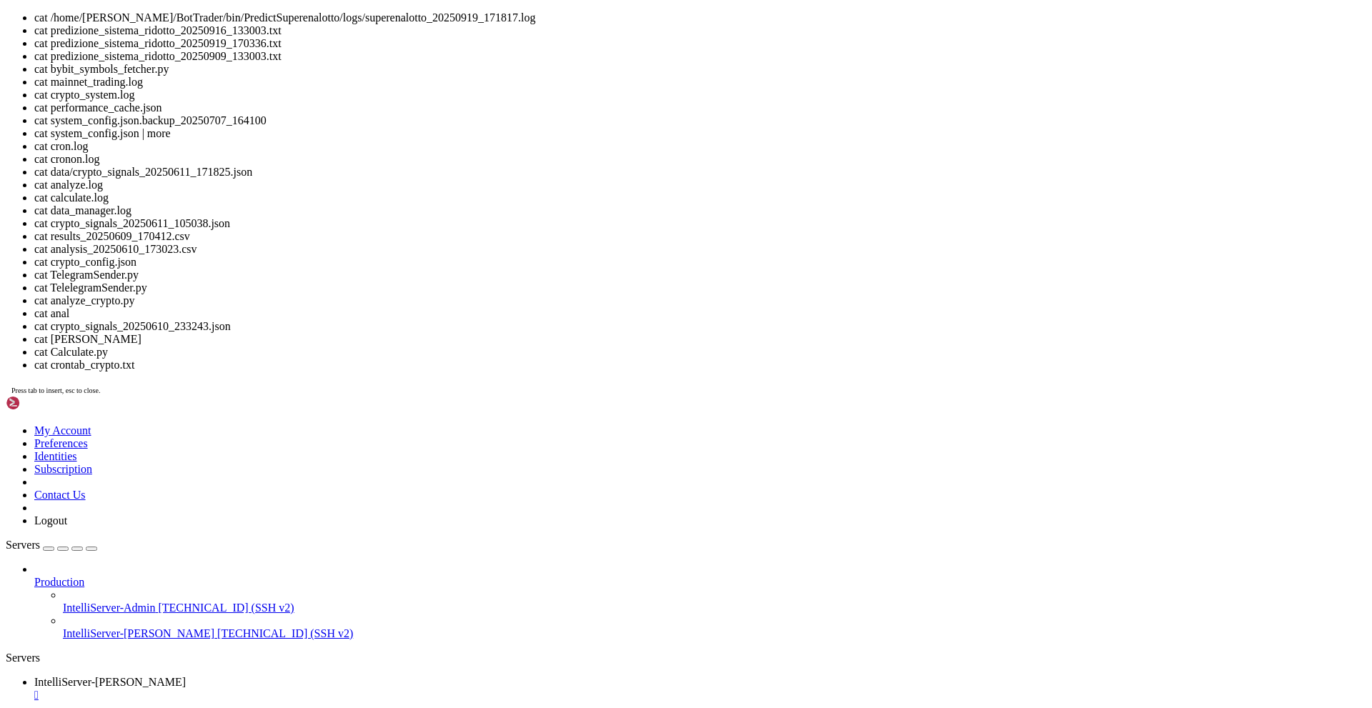
drag, startPoint x: 247, startPoint y: 1243, endPoint x: 607, endPoint y: 1242, distance: 360.2
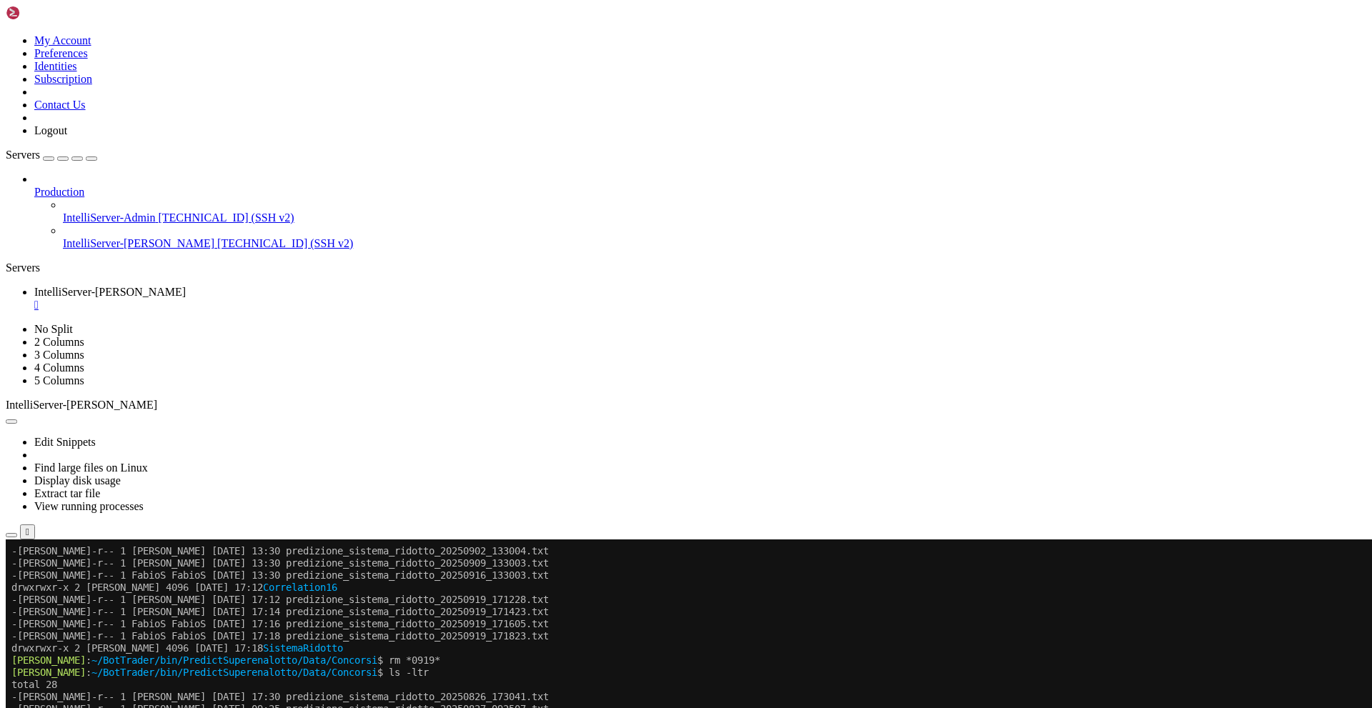
scroll to position [3098, 0]
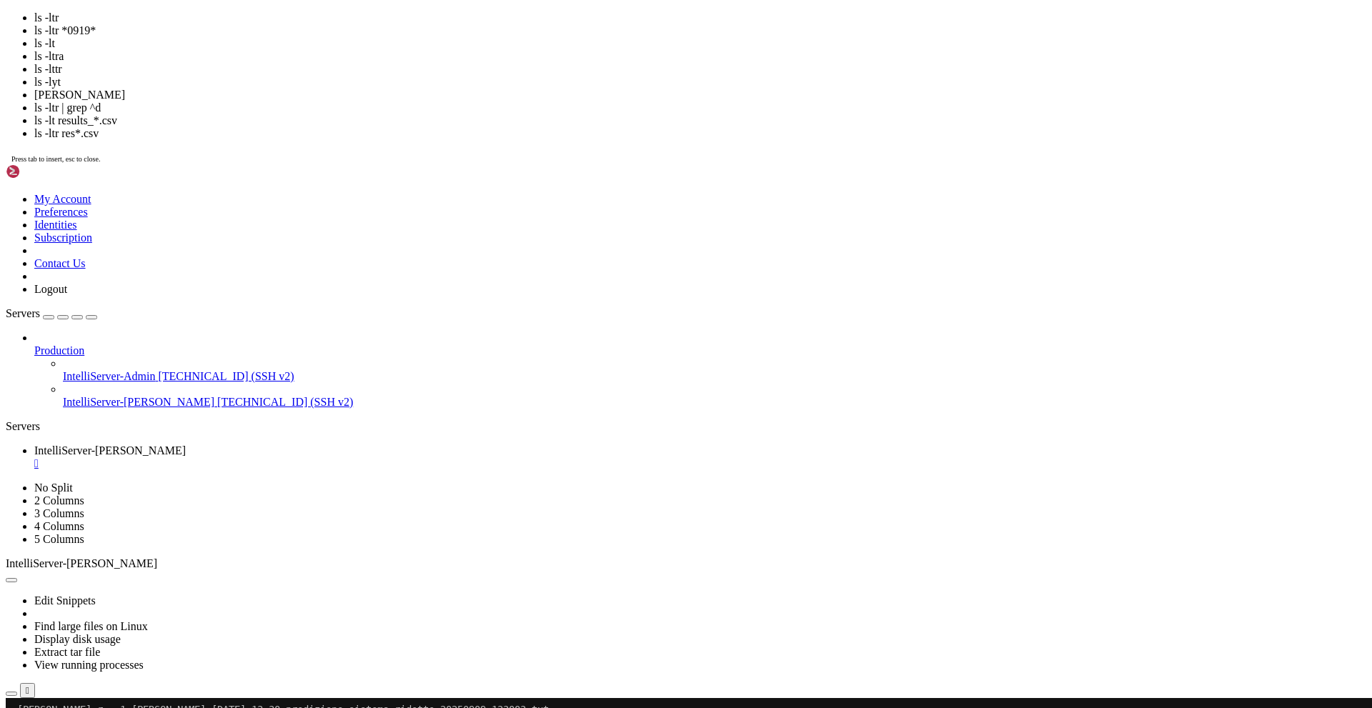
scroll to position [3256, 0]
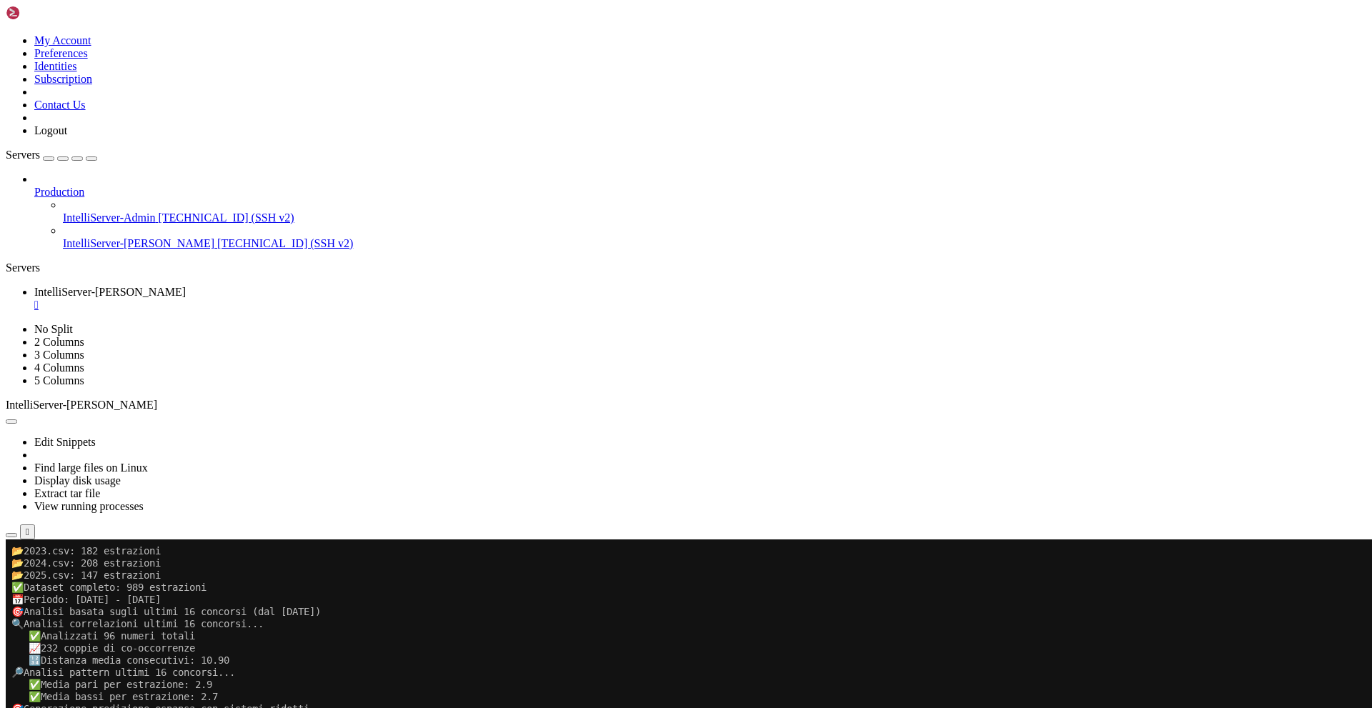
scroll to position [4009, 0]
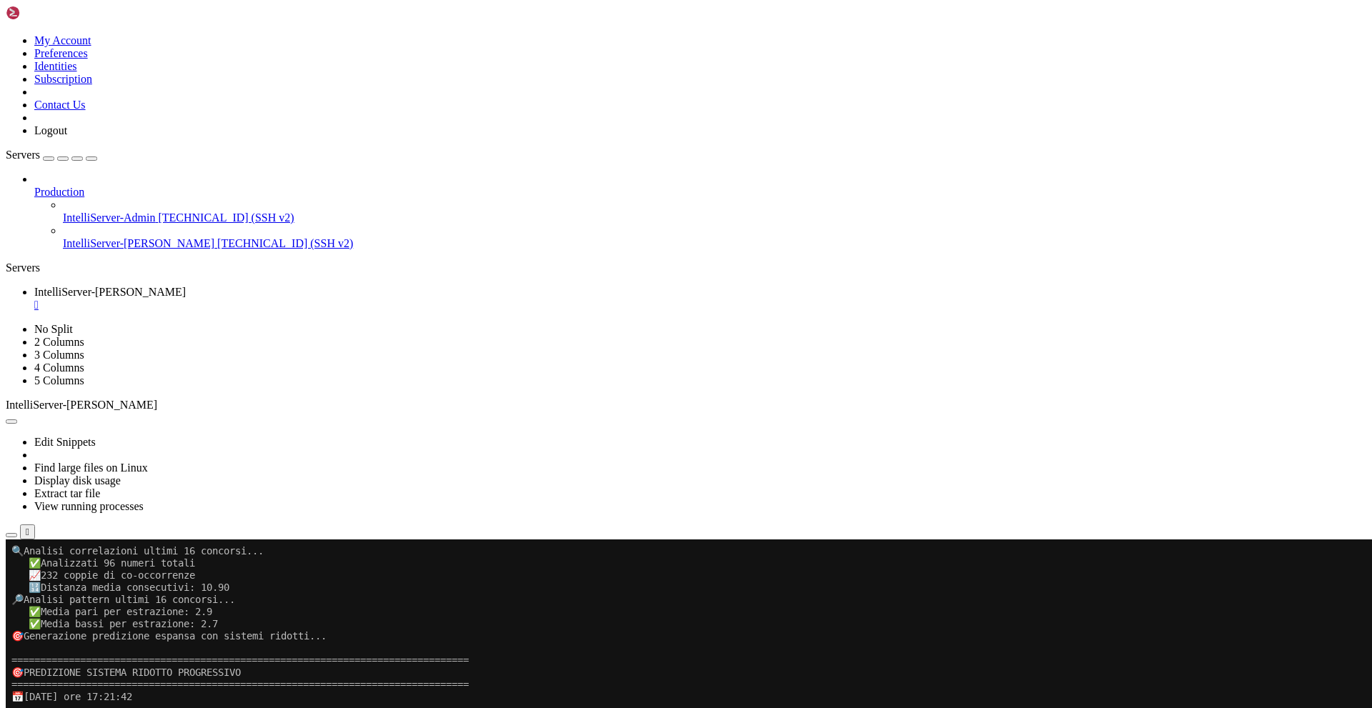
drag, startPoint x: 247, startPoint y: 1095, endPoint x: 611, endPoint y: 1095, distance: 364.4
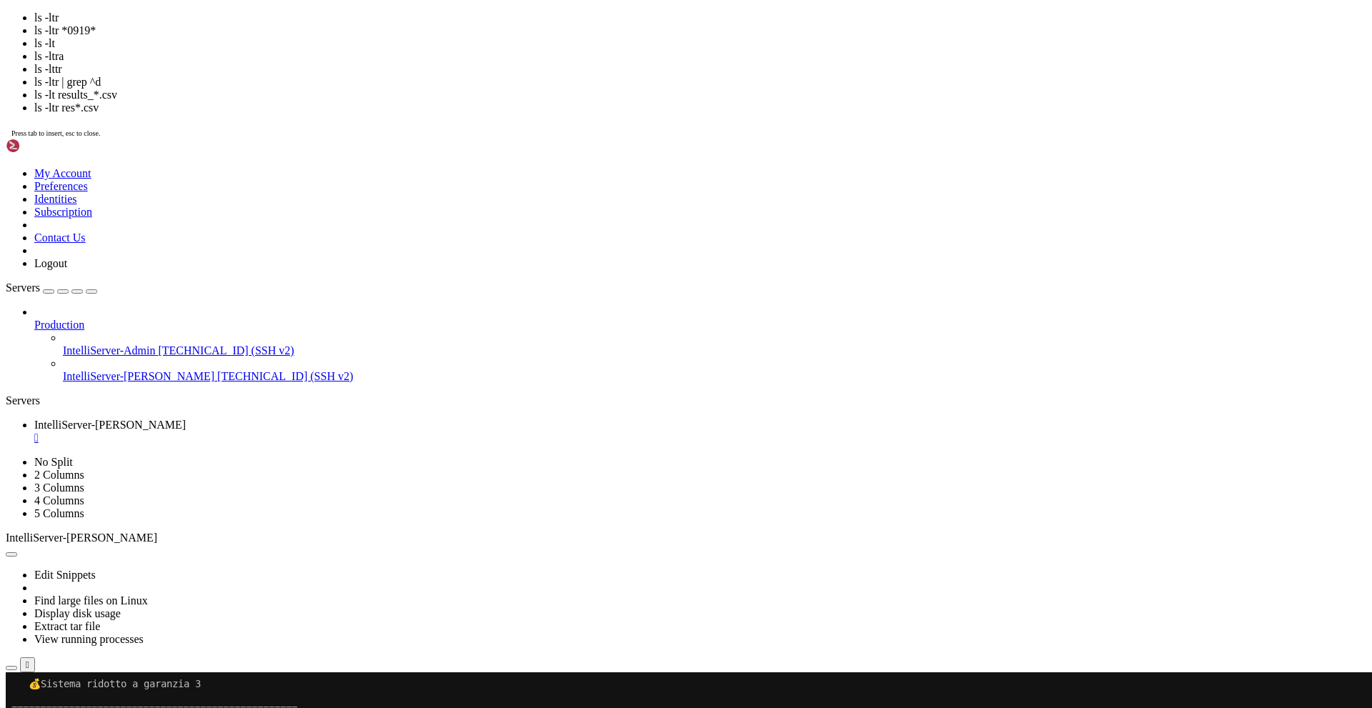
scroll to position [4556, 0]
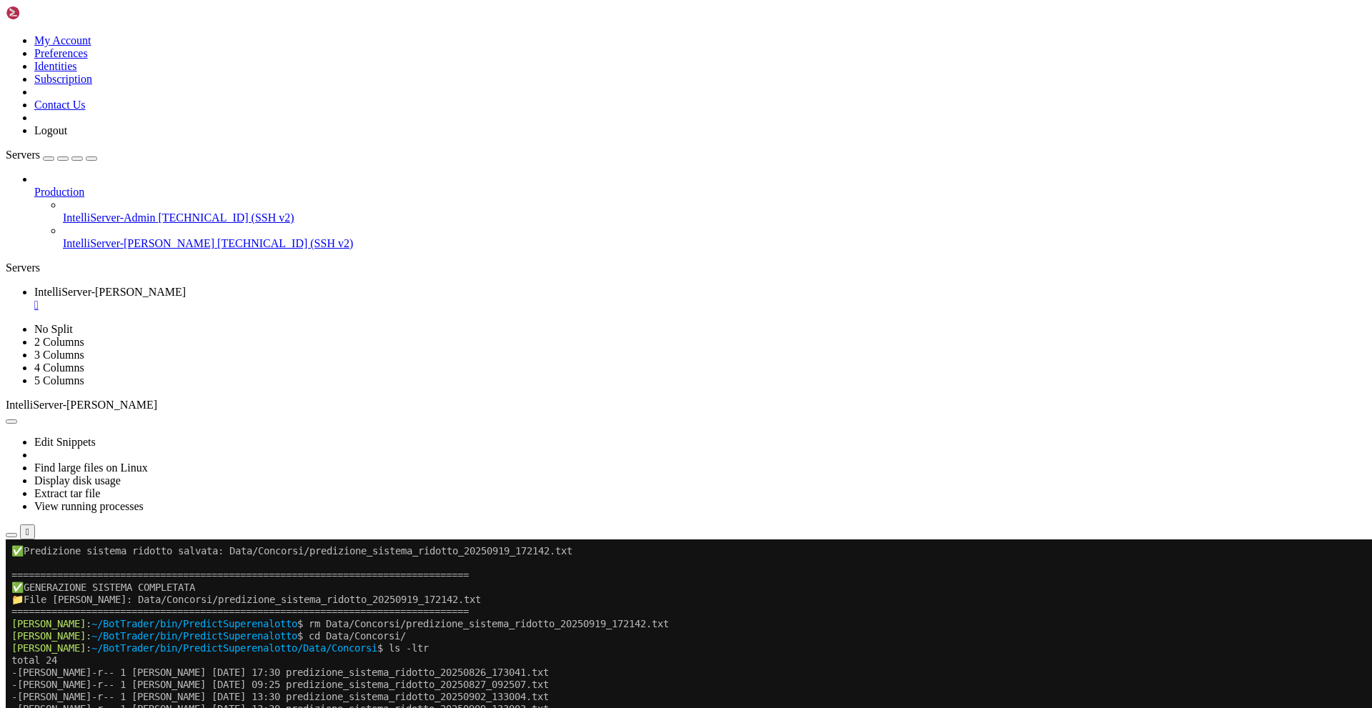
scroll to position [4568, 0]
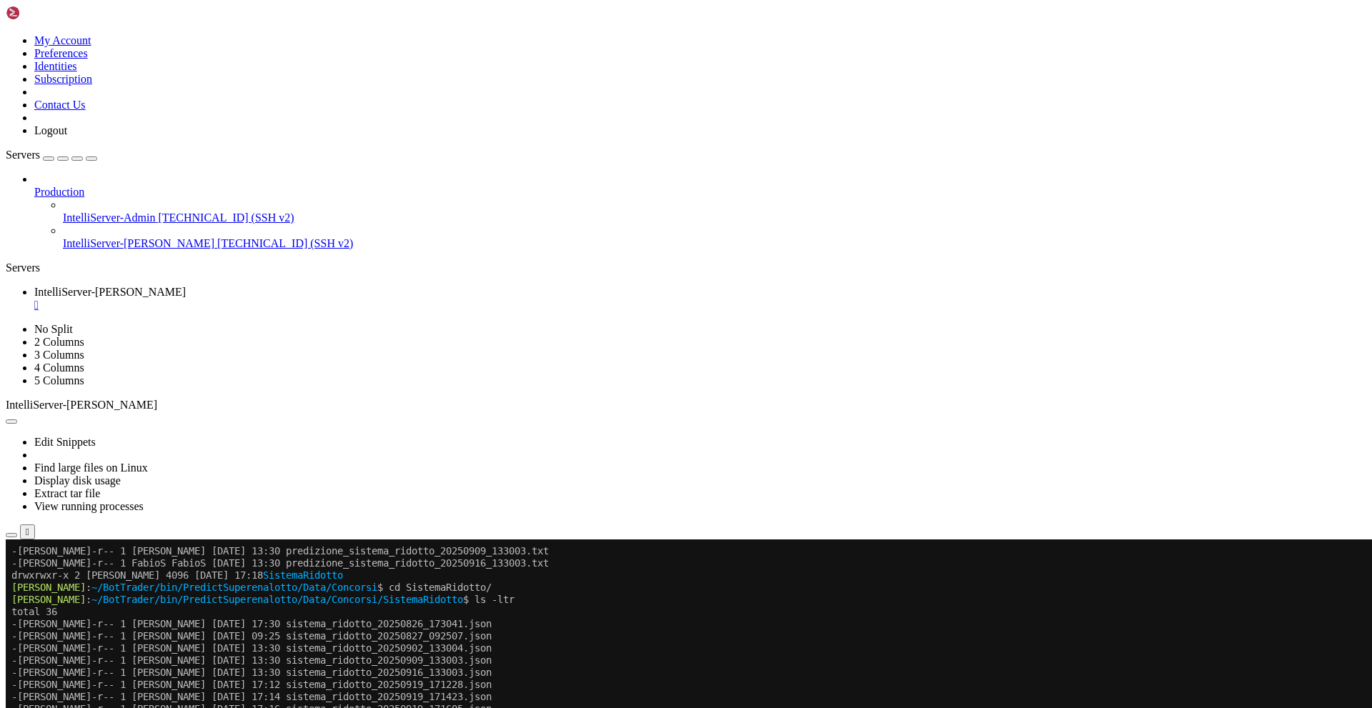
scroll to position [4713, 0]
